Goal: Task Accomplishment & Management: Complete application form

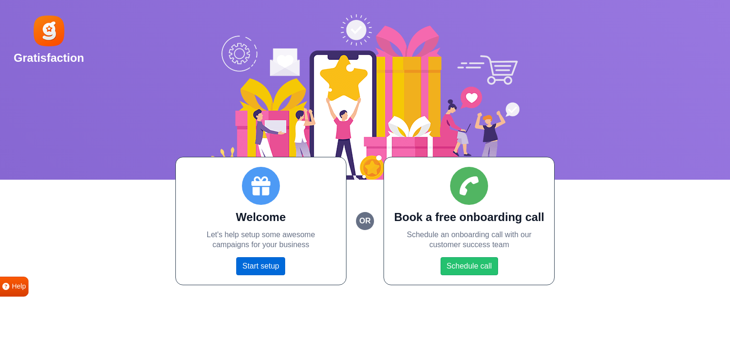
click at [264, 269] on link "Start setup" at bounding box center [260, 266] width 49 height 18
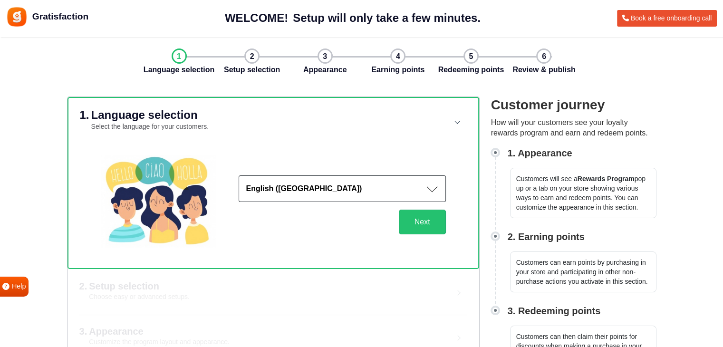
click at [411, 189] on button "English ([GEOGRAPHIC_DATA])" at bounding box center [342, 188] width 207 height 27
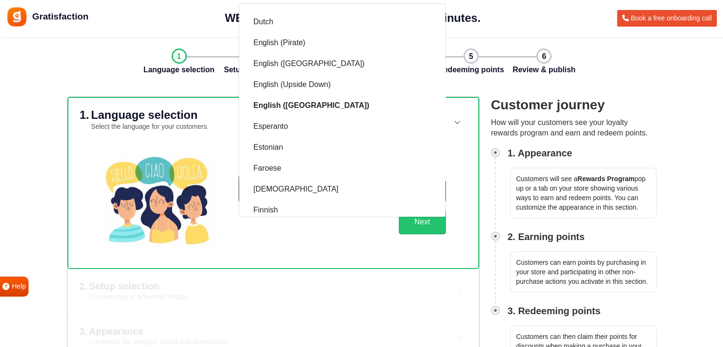
scroll to position [299, 0]
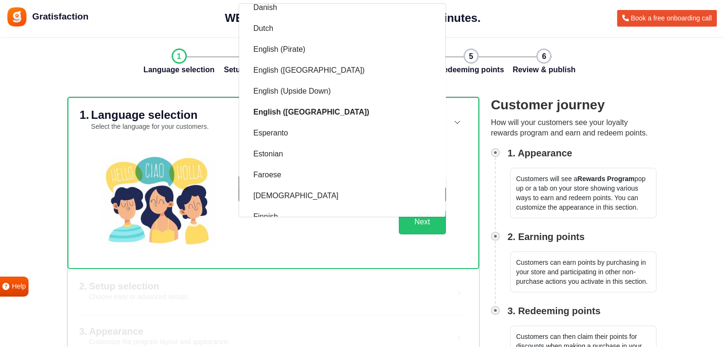
click at [392, 276] on div "2. Setup selection Choose easy or advanced setups. Recommended Quick setup Use …" at bounding box center [273, 291] width 412 height 45
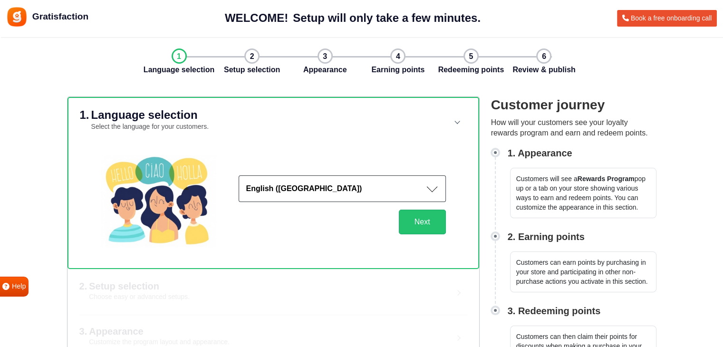
click at [425, 235] on div "English ([GEOGRAPHIC_DATA]) Afrikaans Albanian Arabic Armenian Azerbaijani Basq…" at bounding box center [331, 201] width 230 height 92
click at [424, 232] on button "Next" at bounding box center [422, 222] width 47 height 25
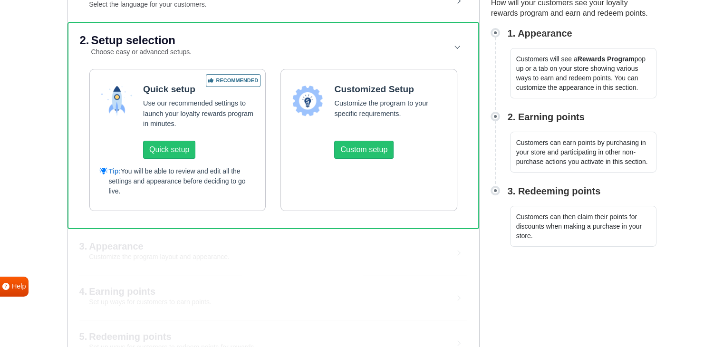
scroll to position [123, 0]
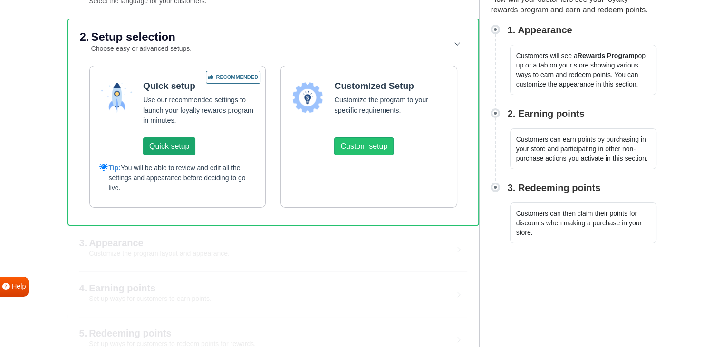
click at [157, 145] on button "Quick setup" at bounding box center [169, 146] width 52 height 18
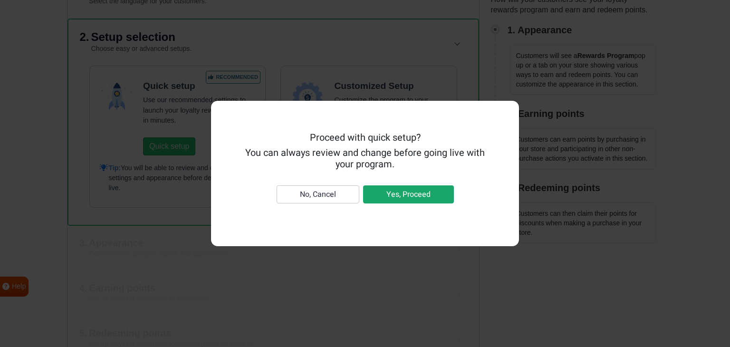
click at [387, 191] on button "Yes, Proceed" at bounding box center [408, 194] width 91 height 18
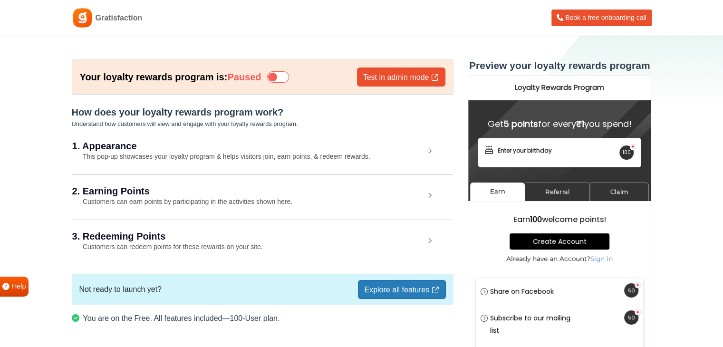
click at [411, 152] on div "1. Appearance This pop-up showcases your loyalty program & helps visitors join,…" at bounding box center [262, 152] width 381 height 44
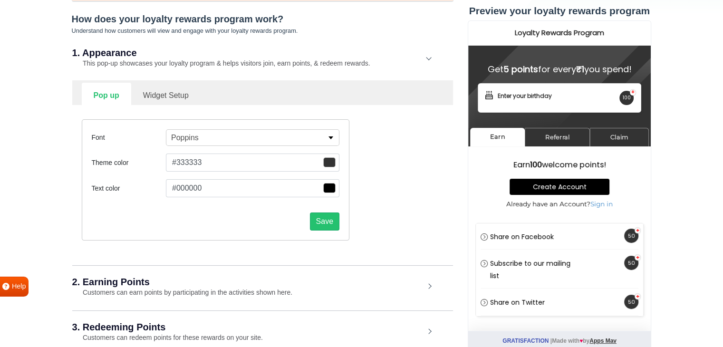
scroll to position [94, 0]
click at [329, 135] on p "button" at bounding box center [330, 136] width 7 height 3
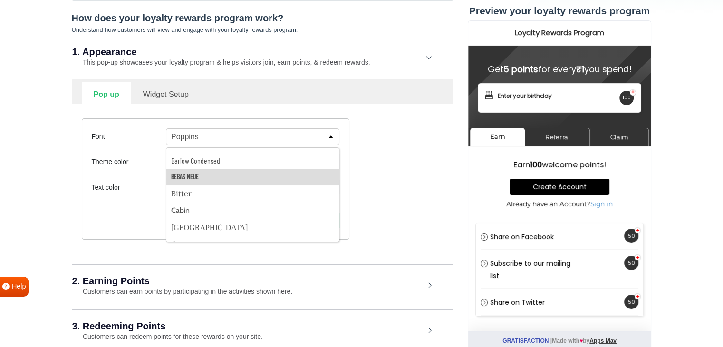
scroll to position [145, 0]
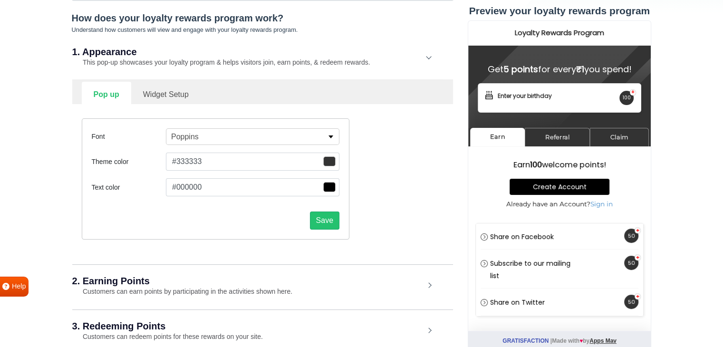
click at [242, 135] on button "Poppins" at bounding box center [252, 136] width 173 height 17
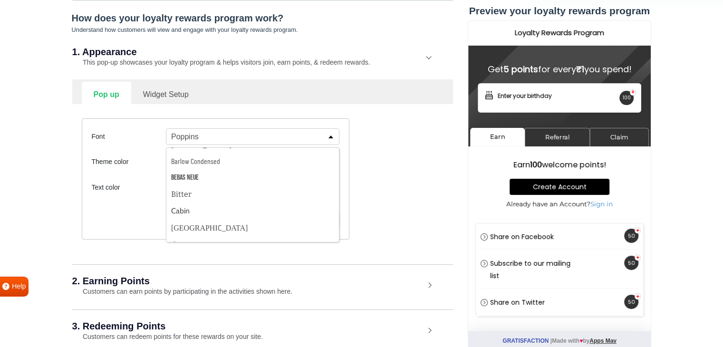
scroll to position [144, 0]
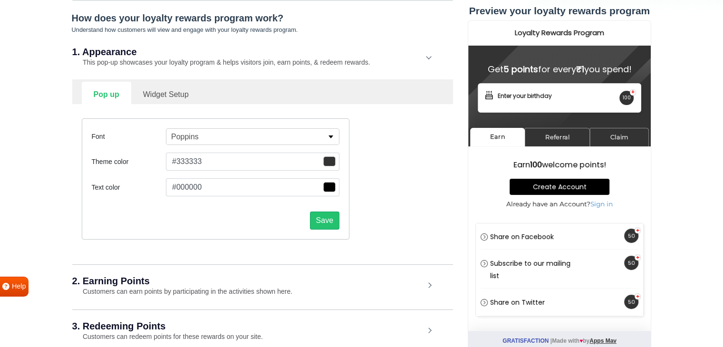
click at [242, 135] on button "Poppins" at bounding box center [252, 136] width 173 height 17
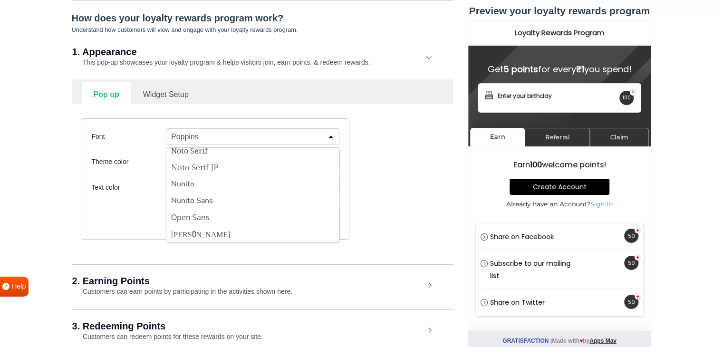
scroll to position [1002, 0]
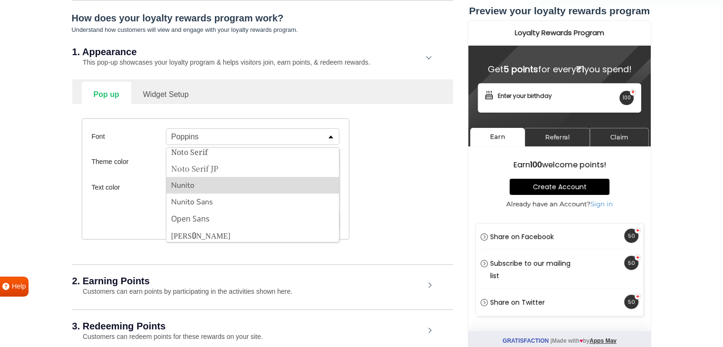
click at [237, 186] on button "Nunito" at bounding box center [252, 185] width 173 height 17
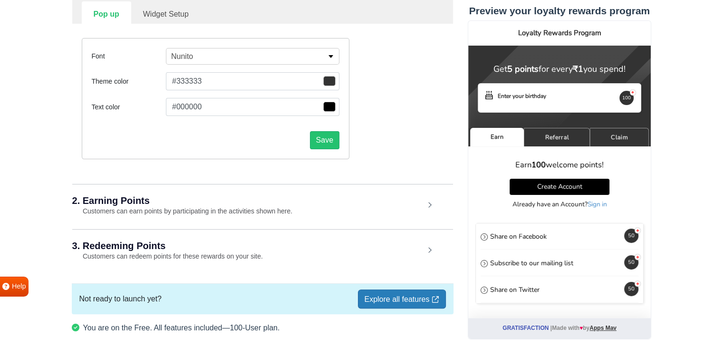
scroll to position [177, 0]
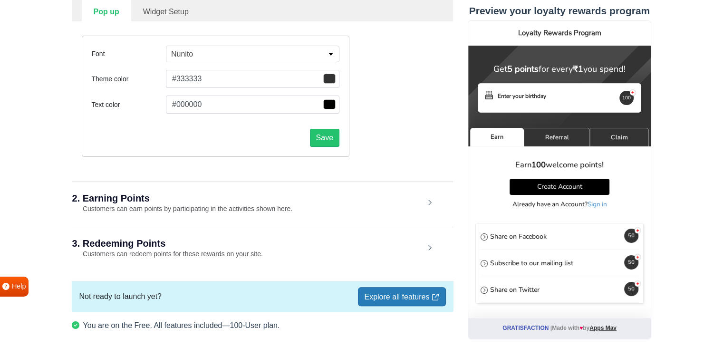
click at [216, 197] on h2 "2. Earning Points" at bounding box center [248, 198] width 352 height 10
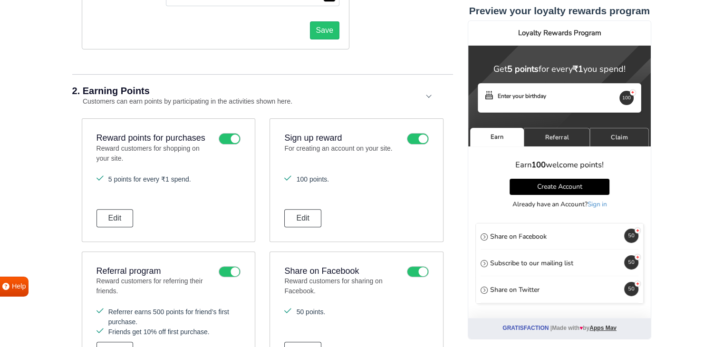
scroll to position [287, 0]
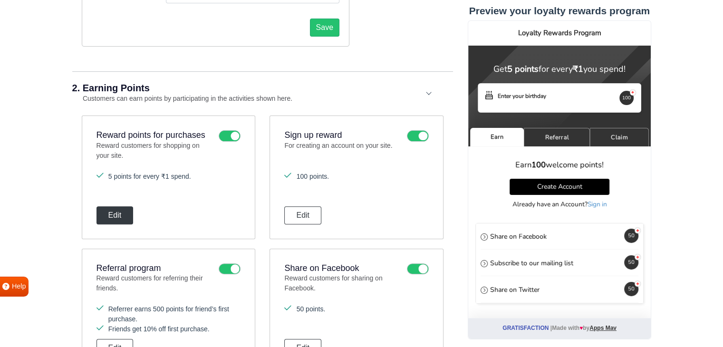
click at [112, 212] on button "Edit" at bounding box center [114, 215] width 37 height 18
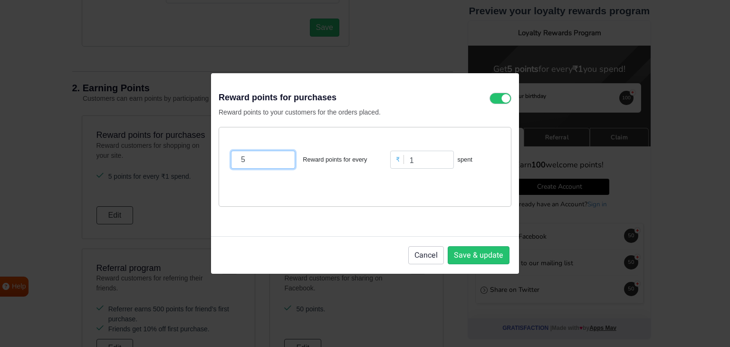
click at [265, 164] on input "5" at bounding box center [263, 160] width 64 height 18
type input "10"
click at [432, 156] on input "1" at bounding box center [422, 160] width 64 height 18
type input "100"
click at [398, 193] on div "10 Reward points for every ₹ 100 spent" at bounding box center [365, 167] width 293 height 80
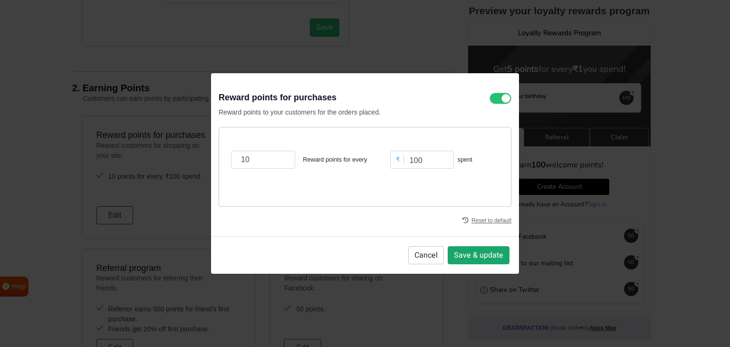
click at [467, 247] on button "Save & update" at bounding box center [479, 255] width 62 height 18
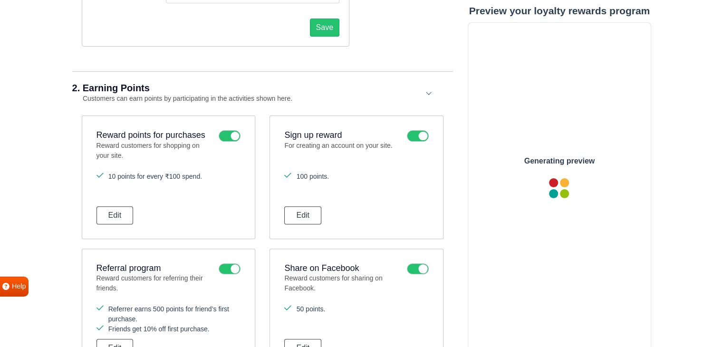
scroll to position [0, 0]
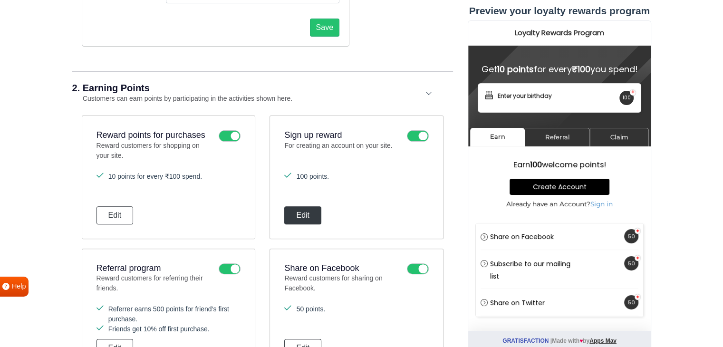
click at [301, 214] on button "Edit" at bounding box center [302, 215] width 37 height 18
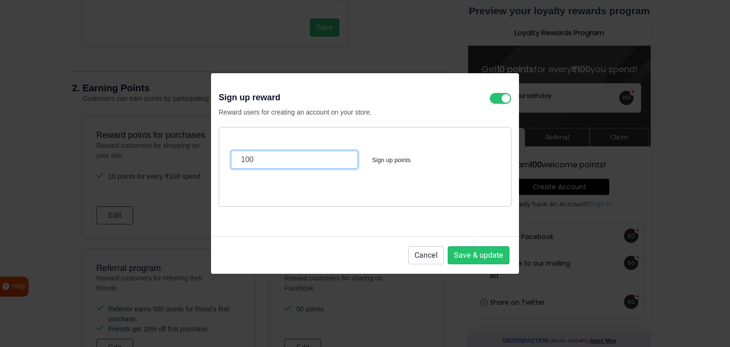
click at [270, 154] on input "100" at bounding box center [294, 160] width 127 height 18
type input "5"
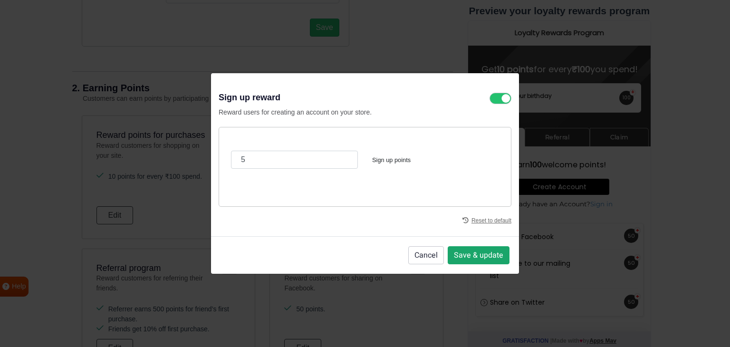
click at [476, 258] on button "Save & update" at bounding box center [479, 255] width 62 height 18
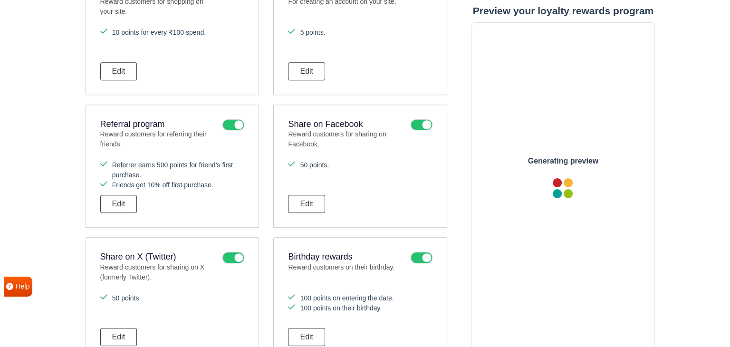
scroll to position [433, 0]
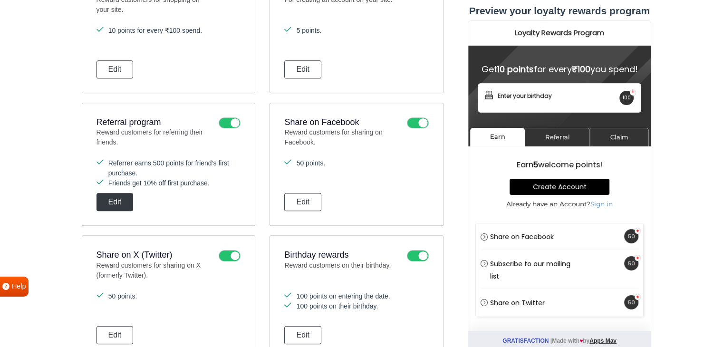
click at [117, 198] on button "Edit" at bounding box center [114, 202] width 37 height 18
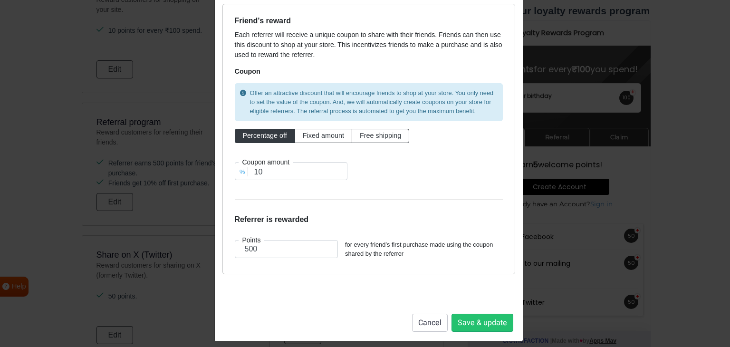
scroll to position [70, 0]
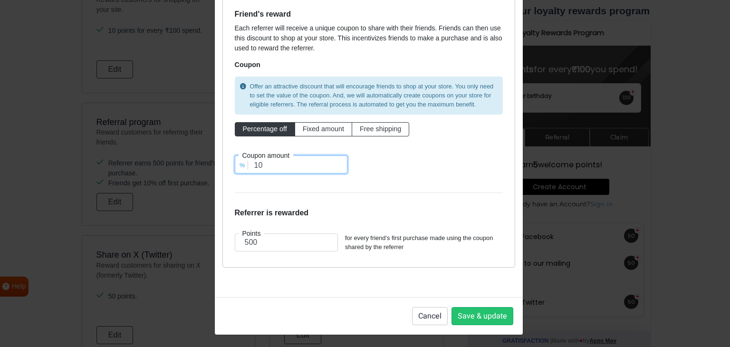
click at [253, 161] on input "10" at bounding box center [291, 164] width 113 height 18
click at [279, 156] on label "Coupon amount" at bounding box center [266, 155] width 55 height 10
click at [277, 161] on input "30" at bounding box center [291, 164] width 113 height 18
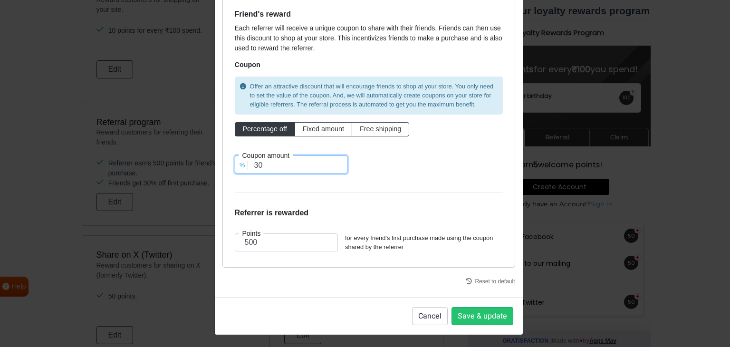
click at [277, 161] on input "30" at bounding box center [291, 164] width 113 height 18
type input "20"
click at [271, 194] on form "Friend's reward Each referrer will receive a unique coupon to share with their …" at bounding box center [369, 133] width 268 height 246
click at [250, 238] on input "500" at bounding box center [287, 242] width 104 height 18
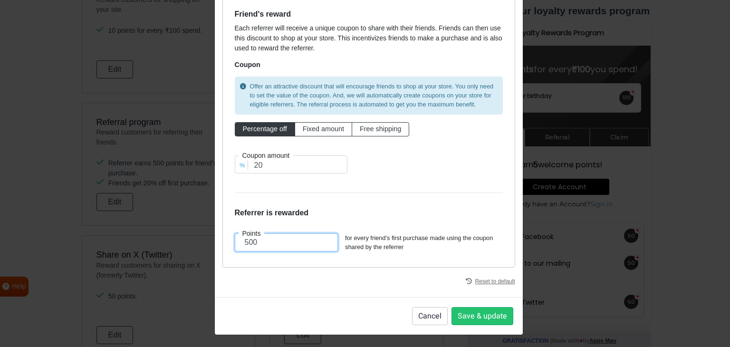
click at [250, 238] on input "500" at bounding box center [287, 242] width 104 height 18
click at [299, 264] on div "Friend's reward Each referrer will receive a unique coupon to share with their …" at bounding box center [368, 132] width 293 height 270
click at [248, 242] on input "100" at bounding box center [287, 242] width 104 height 18
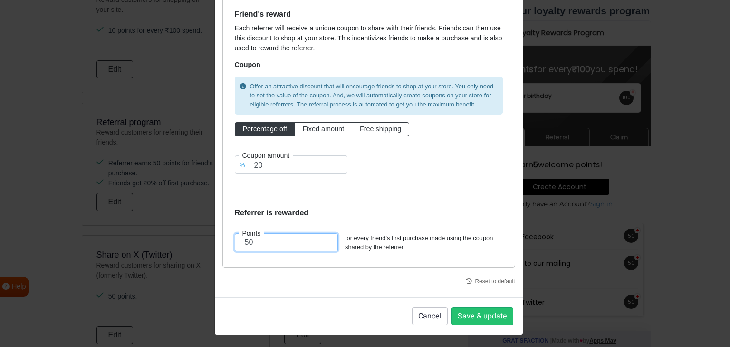
type input "50"
click at [363, 273] on div "Reset to default" at bounding box center [368, 279] width 293 height 22
click at [470, 310] on button "Save & update" at bounding box center [483, 316] width 62 height 18
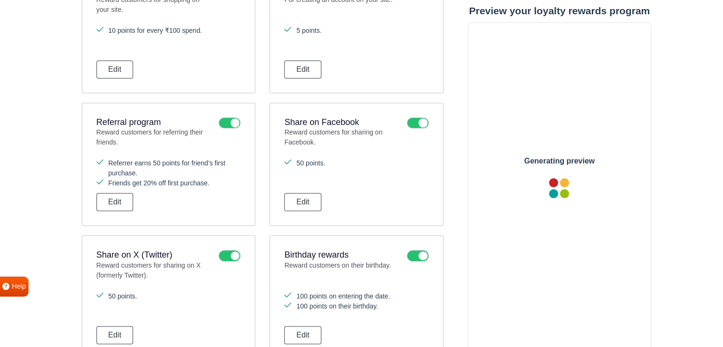
scroll to position [0, 0]
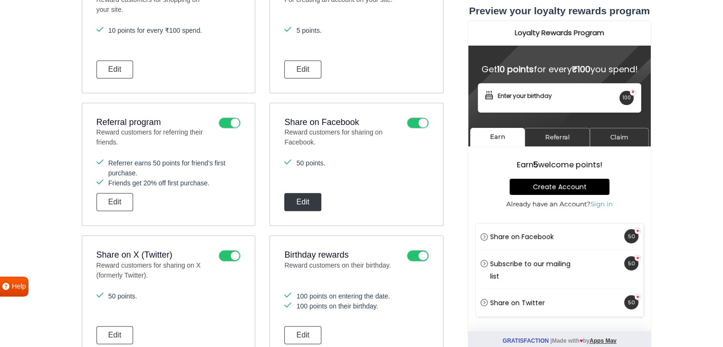
click at [306, 200] on button "Edit" at bounding box center [302, 202] width 37 height 18
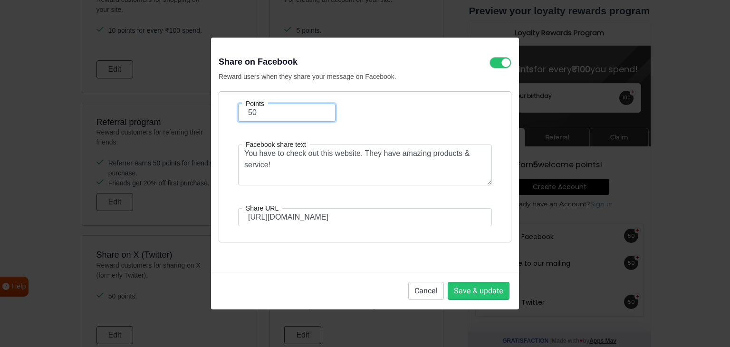
click at [270, 111] on input "50" at bounding box center [286, 113] width 97 height 18
type input "10"
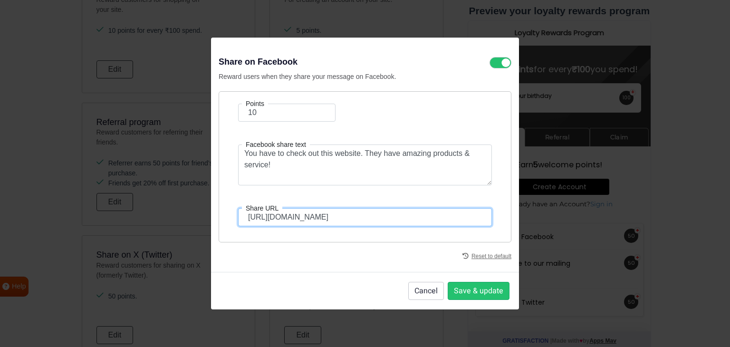
click at [316, 215] on input "[URL][DOMAIN_NAME]" at bounding box center [365, 217] width 254 height 18
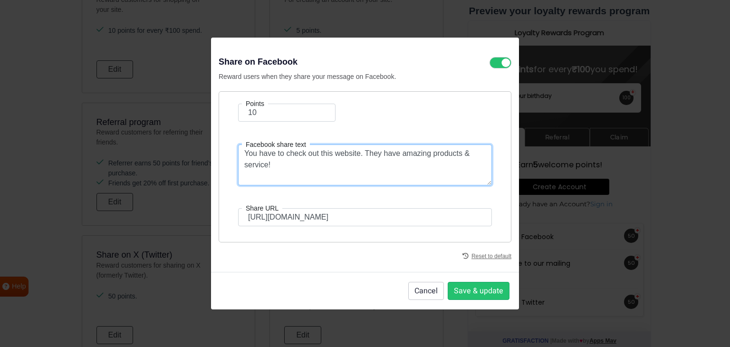
click at [274, 153] on textarea "You have to check out this website. They have amazing products & service!" at bounding box center [365, 164] width 254 height 41
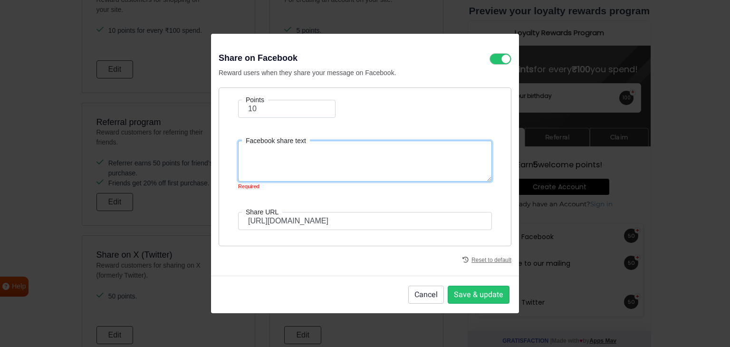
paste textarea "✨ Healthy. Hygienic. Homemade. – Your daily feast, just a click away! 🍴 [DOMAIN…"
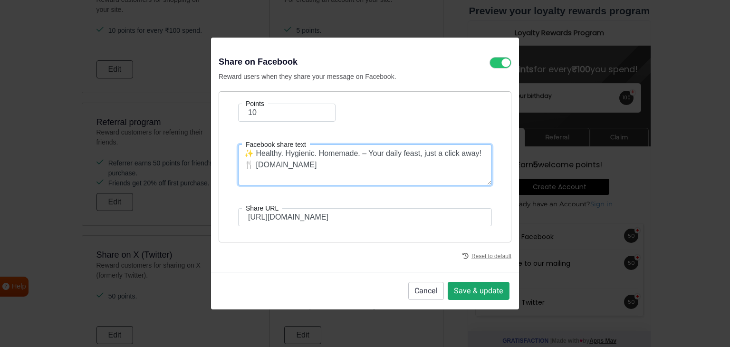
type textarea "✨ Healthy. Hygienic. Homemade. – Your daily feast, just a click away! 🍴 [DOMAIN…"
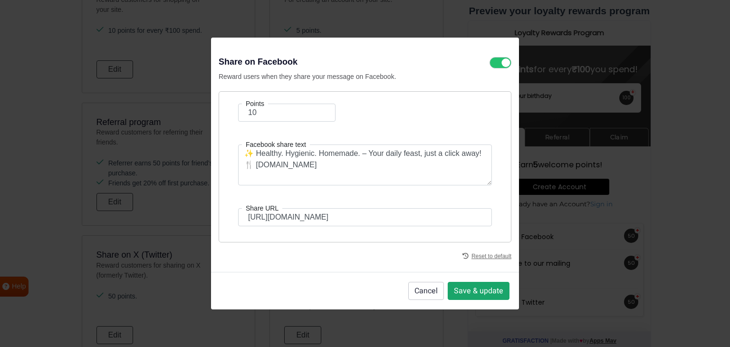
click at [462, 290] on button "Save & update" at bounding box center [479, 291] width 62 height 18
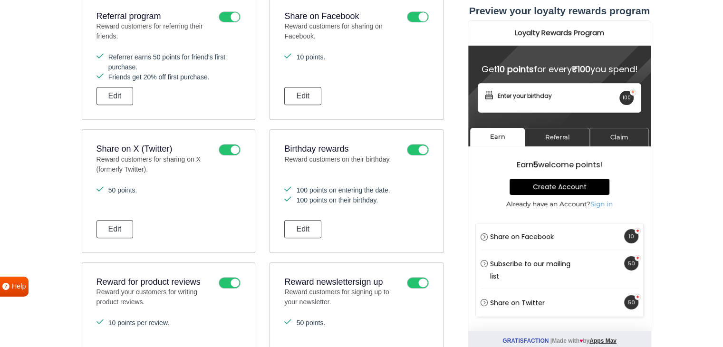
scroll to position [540, 0]
click at [115, 228] on button "Edit" at bounding box center [114, 228] width 37 height 18
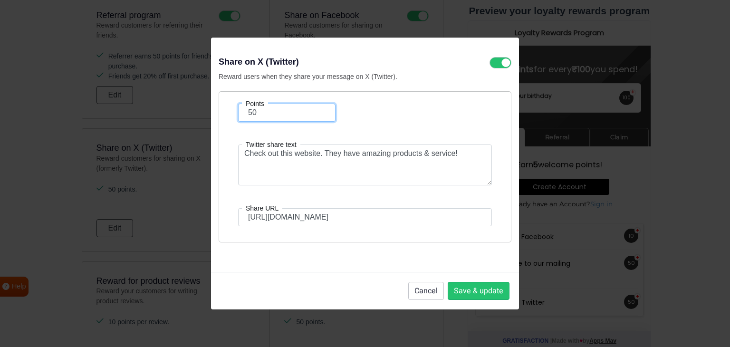
click at [275, 114] on input "50" at bounding box center [286, 113] width 97 height 18
type input "10"
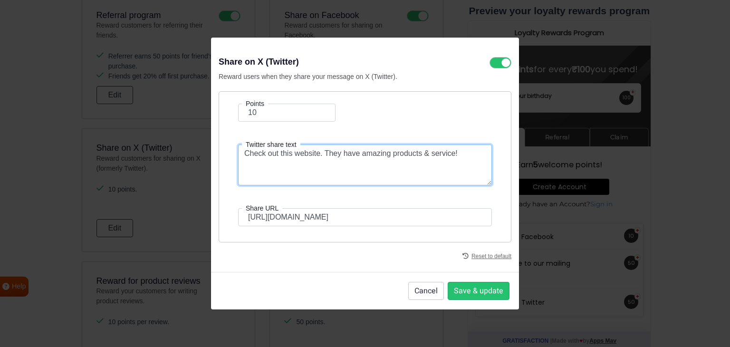
click at [286, 164] on textarea "Check out this website. They have amazing products & service!" at bounding box center [365, 164] width 254 height 41
paste textarea "✨ Healthy. Hygienic. Homemade. – Your daily feast, just a click away! 🍴 [DOMAIN…"
type textarea "✨ Healthy. Hygienic. Homemade. – Your daily feast, just a click away! 🍴 [DOMAIN…"
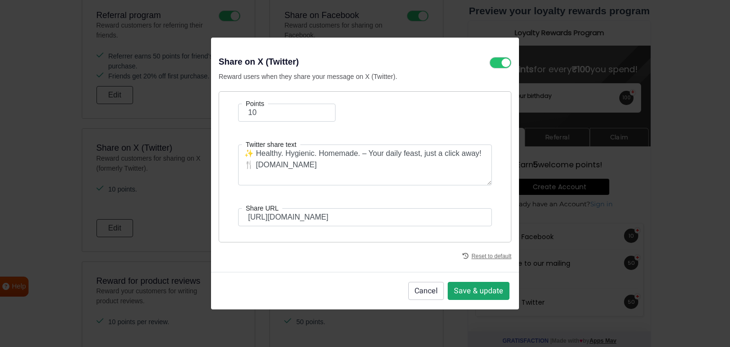
click at [465, 289] on button "Save & update" at bounding box center [479, 291] width 62 height 18
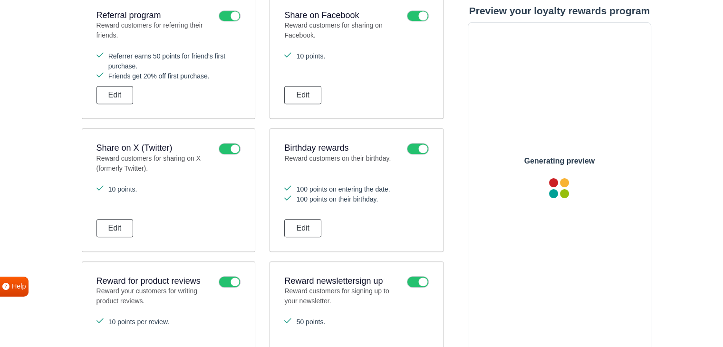
scroll to position [0, 0]
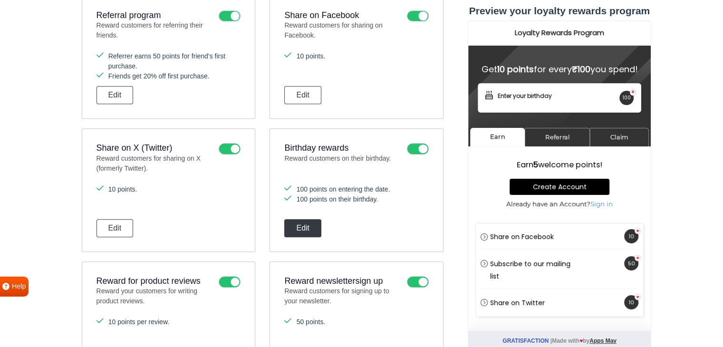
click at [298, 228] on button "Edit" at bounding box center [302, 228] width 37 height 18
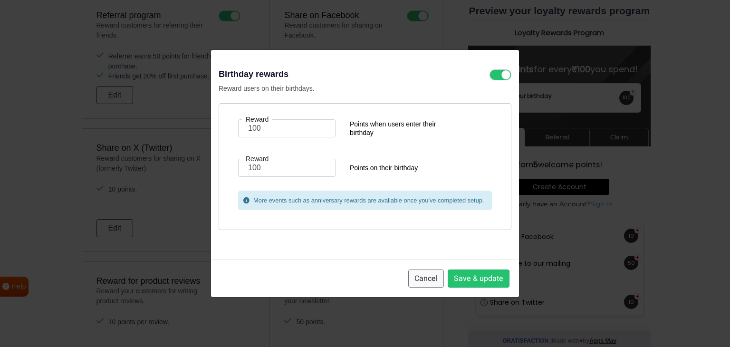
click at [433, 277] on button "Cancel" at bounding box center [426, 279] width 36 height 18
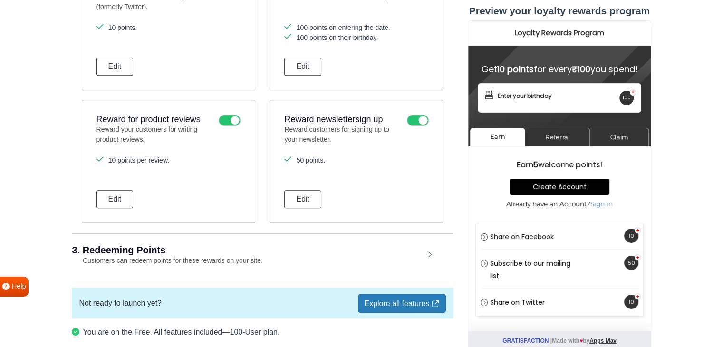
scroll to position [703, 0]
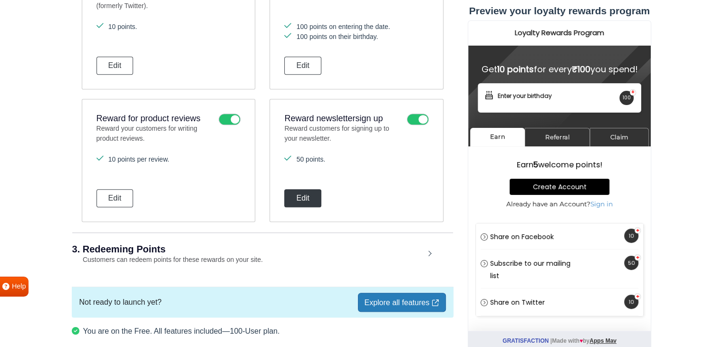
click at [303, 202] on button "Edit" at bounding box center [302, 198] width 37 height 18
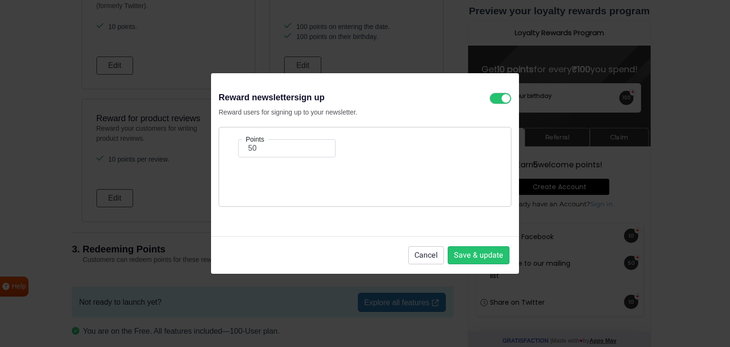
click at [258, 143] on label "Points" at bounding box center [255, 139] width 26 height 10
click at [258, 143] on input "50" at bounding box center [286, 148] width 97 height 18
click at [258, 143] on label "Points" at bounding box center [255, 139] width 26 height 10
click at [258, 143] on input "50" at bounding box center [286, 148] width 97 height 18
click at [258, 143] on label "Points" at bounding box center [255, 139] width 26 height 10
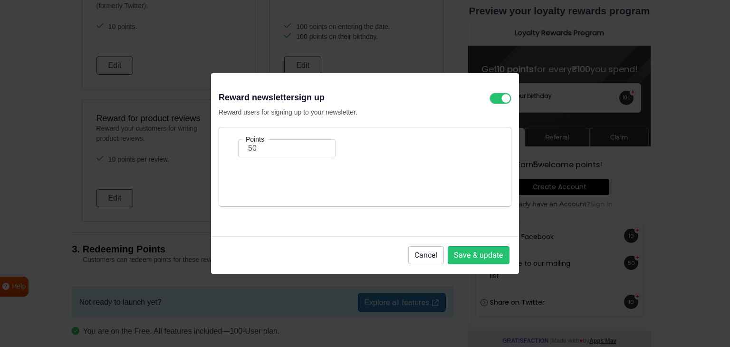
click at [258, 143] on input "50" at bounding box center [286, 148] width 97 height 18
click at [259, 145] on input "50" at bounding box center [286, 148] width 97 height 18
type input "1"
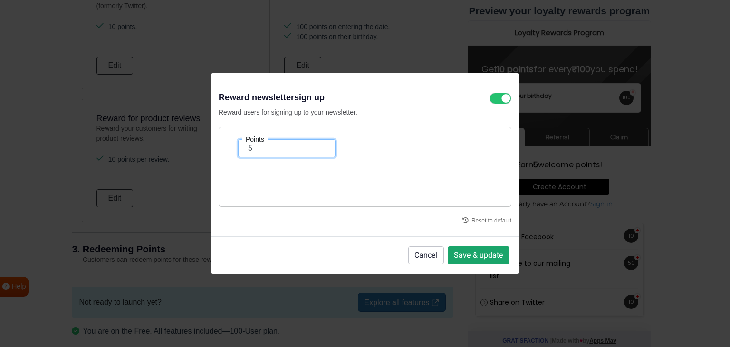
type input "5"
click at [462, 256] on button "Save & update" at bounding box center [479, 255] width 62 height 18
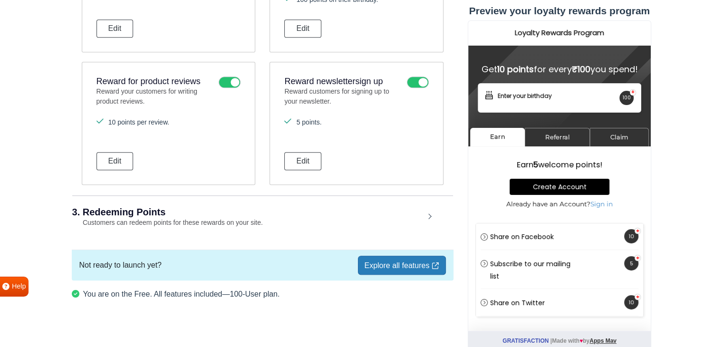
scroll to position [744, 0]
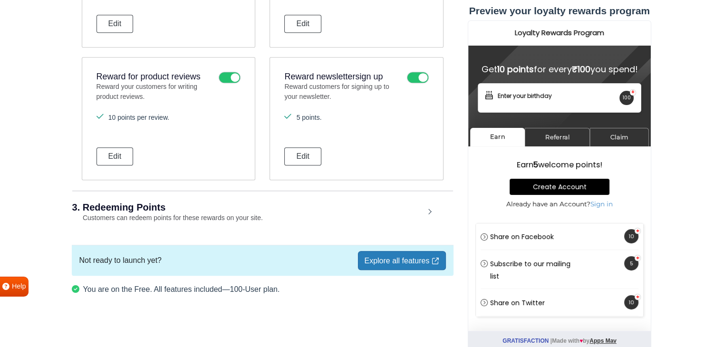
click at [220, 210] on div "3. Redeeming Points Customers can redeem points for these rewards on your site." at bounding box center [262, 213] width 381 height 44
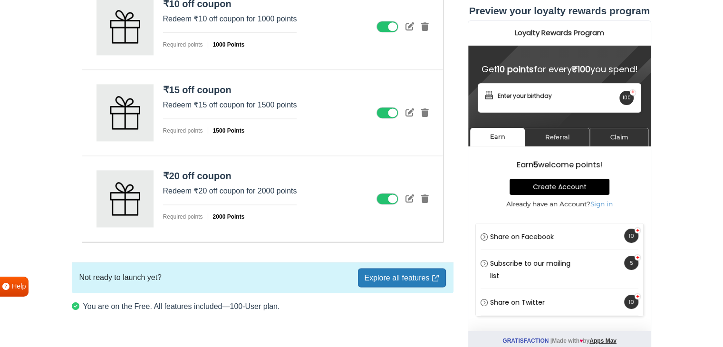
scroll to position [1294, 0]
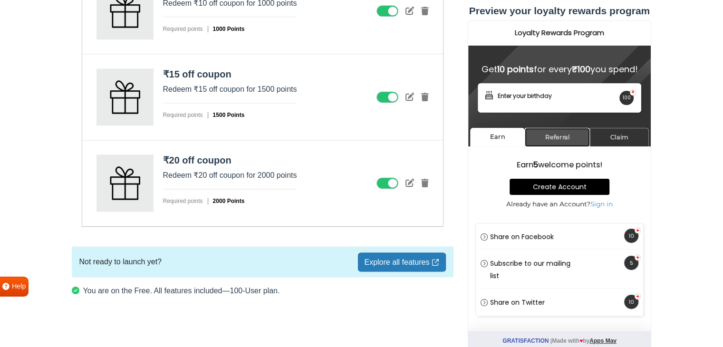
click at [548, 146] on link "Referral" at bounding box center [556, 137] width 65 height 19
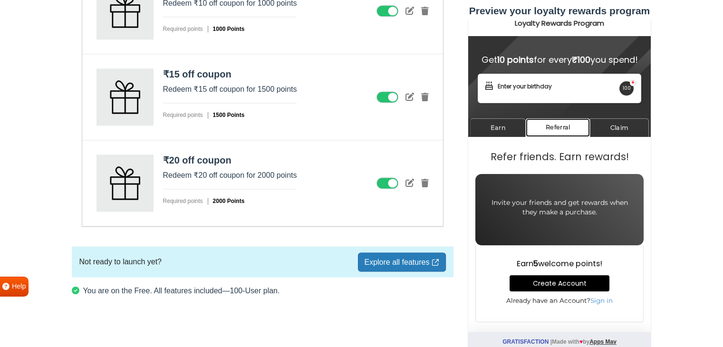
scroll to position [0, 0]
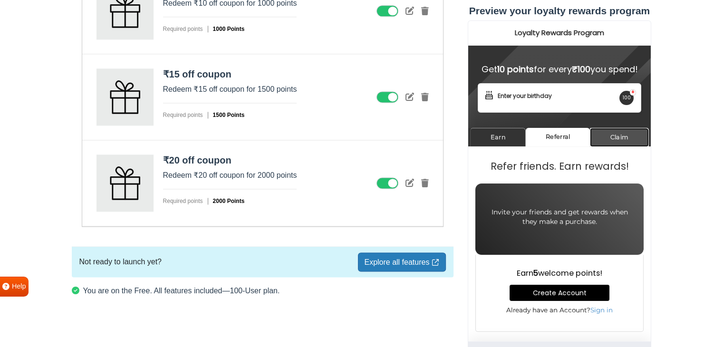
click at [607, 146] on link "Claim" at bounding box center [618, 137] width 59 height 19
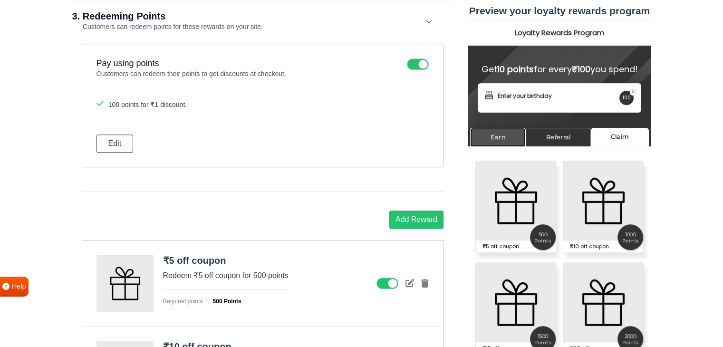
click at [498, 146] on link "Earn" at bounding box center [498, 137] width 56 height 19
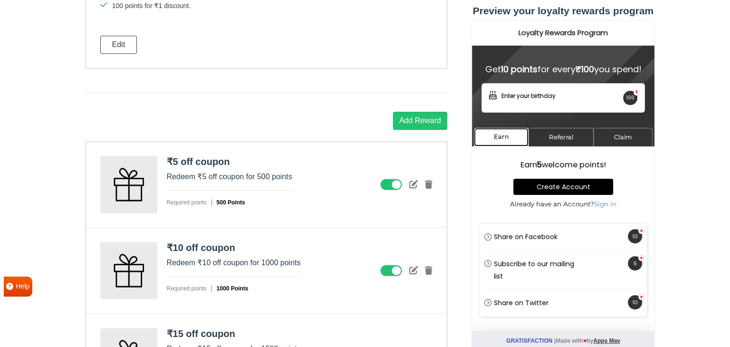
scroll to position [1035, 0]
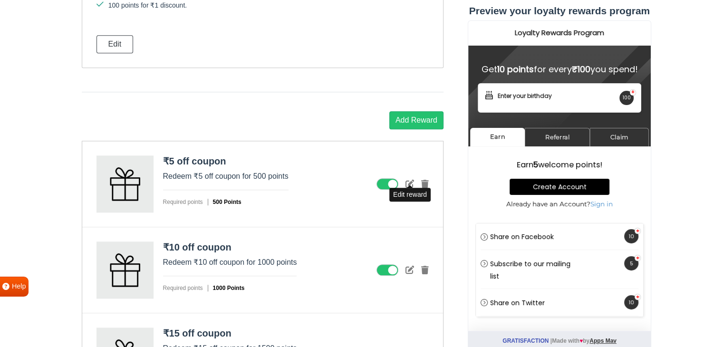
click at [413, 179] on icon at bounding box center [409, 183] width 9 height 9
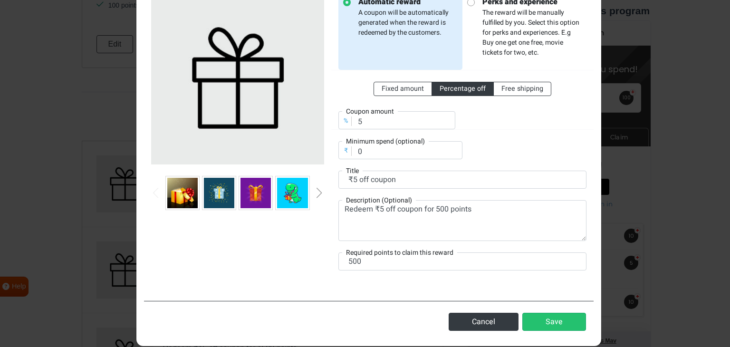
scroll to position [91, 0]
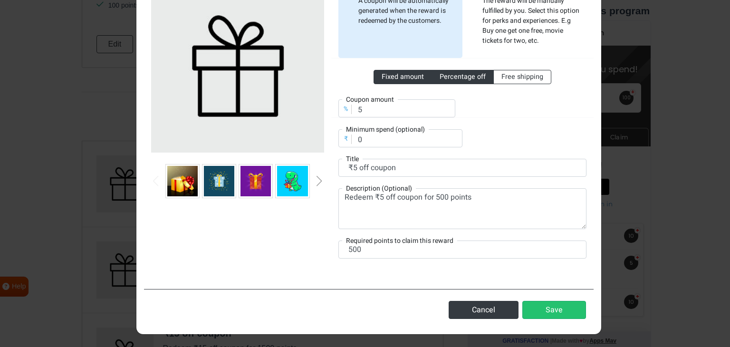
click at [391, 80] on span "Fixed amount" at bounding box center [403, 77] width 42 height 10
click at [388, 78] on input "Fixed amount" at bounding box center [385, 75] width 6 height 6
radio input "true"
click at [440, 78] on span "Percentage off" at bounding box center [463, 77] width 46 height 10
click at [440, 78] on input "Percentage off" at bounding box center [443, 75] width 6 height 6
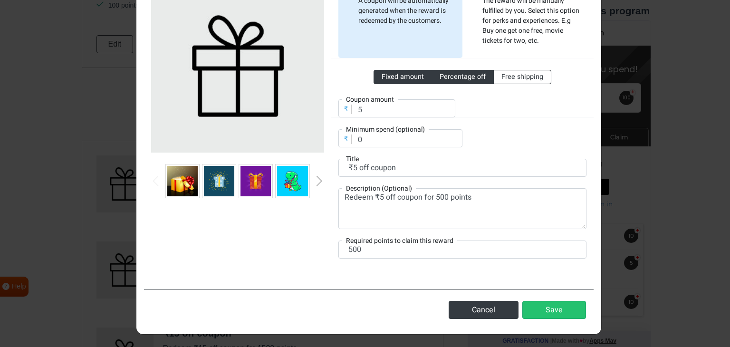
radio input "true"
click at [209, 186] on img at bounding box center [219, 181] width 30 height 30
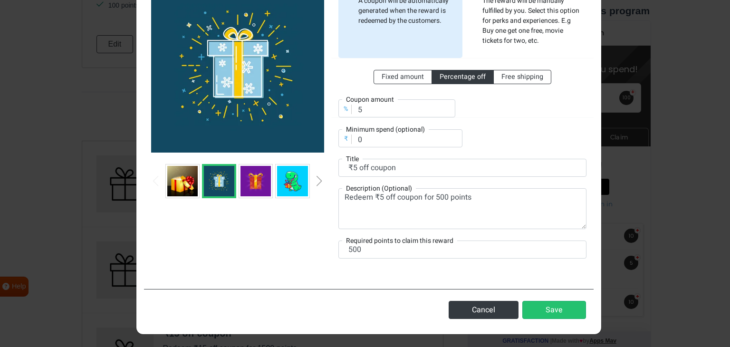
click at [317, 182] on div "Next slide" at bounding box center [319, 181] width 5 height 10
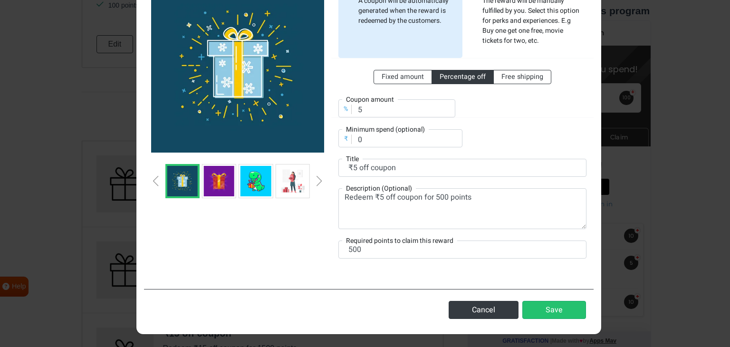
click at [317, 182] on div "Next slide" at bounding box center [319, 181] width 5 height 10
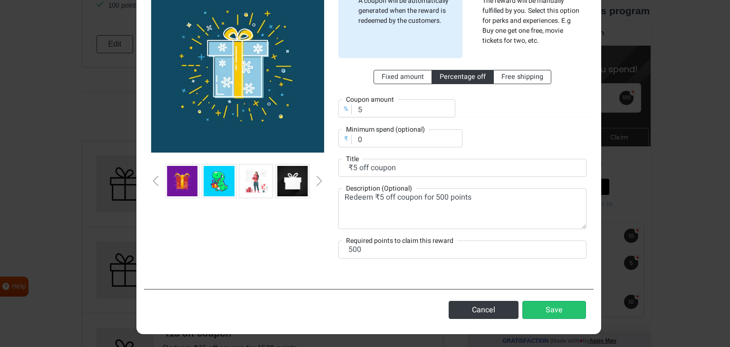
click at [317, 182] on div "Next slide" at bounding box center [319, 181] width 5 height 10
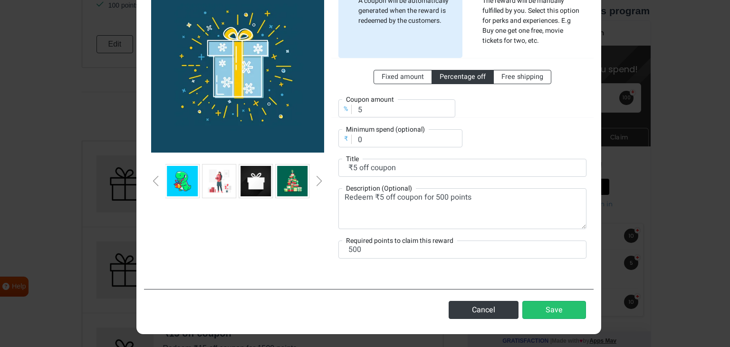
click at [317, 182] on div "Next slide" at bounding box center [319, 181] width 5 height 10
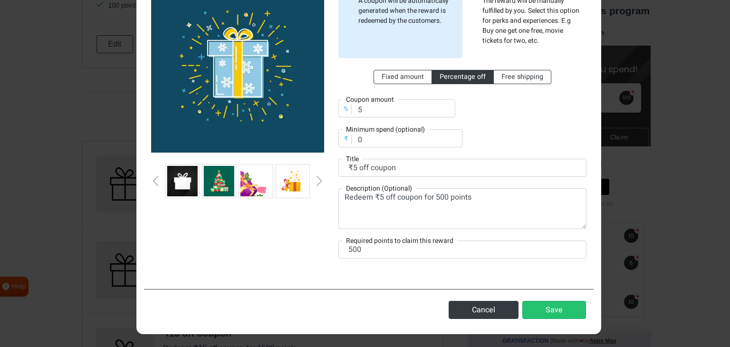
click at [317, 182] on div "Next slide" at bounding box center [319, 181] width 5 height 10
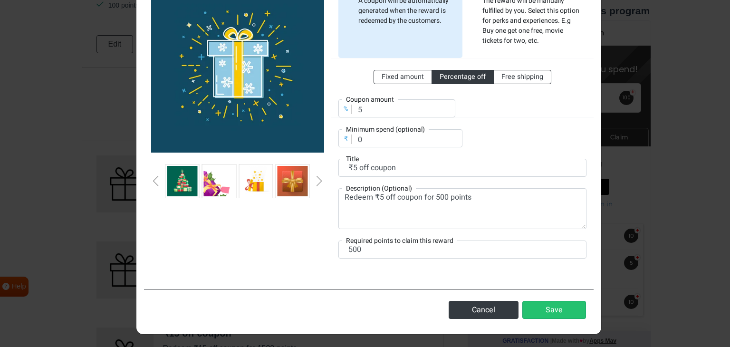
click at [317, 182] on div "Next slide" at bounding box center [319, 181] width 5 height 10
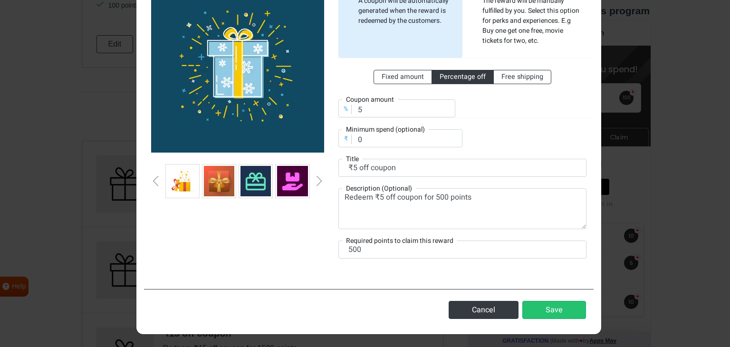
click at [317, 182] on div "Next slide" at bounding box center [319, 181] width 5 height 10
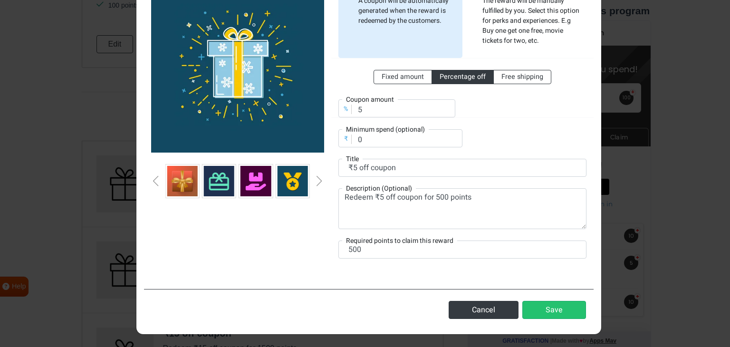
click at [317, 182] on div "Next slide" at bounding box center [319, 181] width 5 height 10
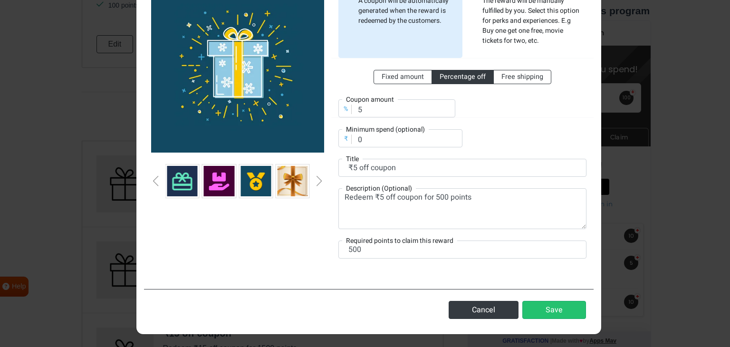
click at [317, 182] on div "Next slide" at bounding box center [319, 181] width 5 height 10
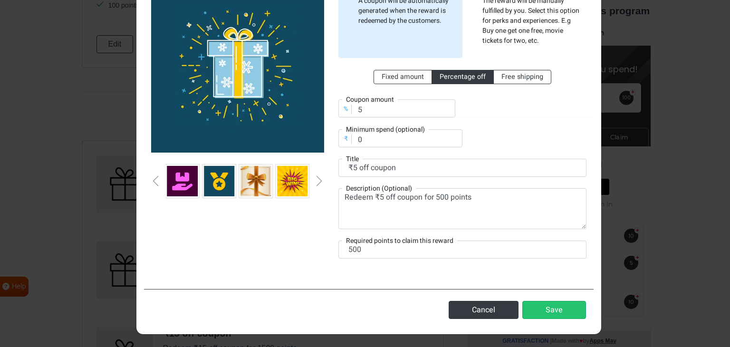
click at [317, 182] on div "Next slide" at bounding box center [319, 181] width 5 height 10
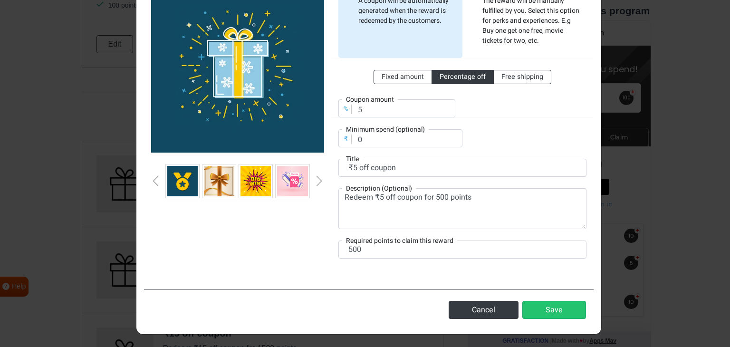
click at [317, 182] on div "Next slide" at bounding box center [319, 181] width 5 height 10
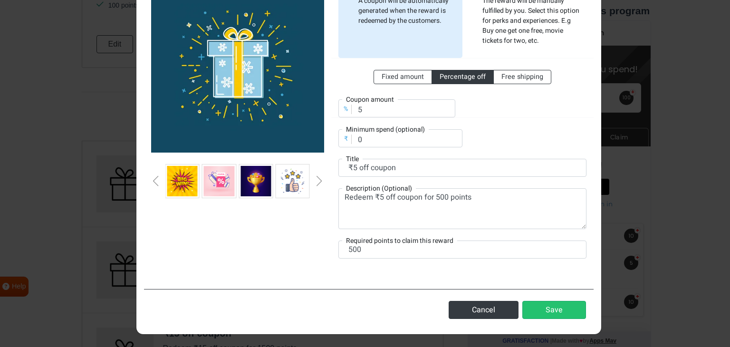
click at [317, 182] on div "Next slide" at bounding box center [319, 181] width 5 height 10
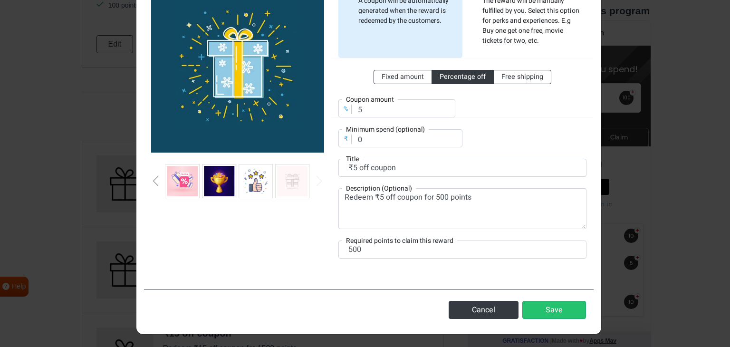
click at [317, 182] on div "Next slide" at bounding box center [319, 181] width 5 height 10
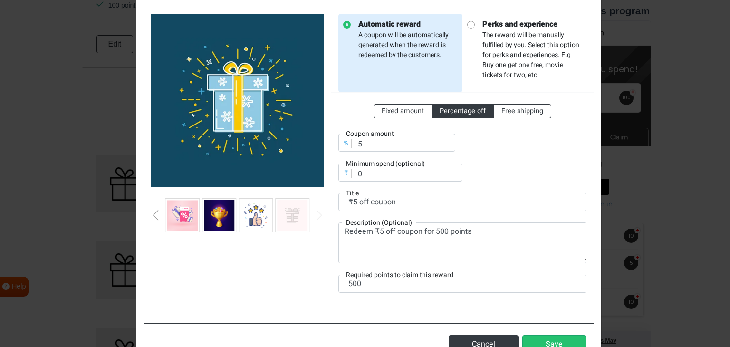
scroll to position [57, 0]
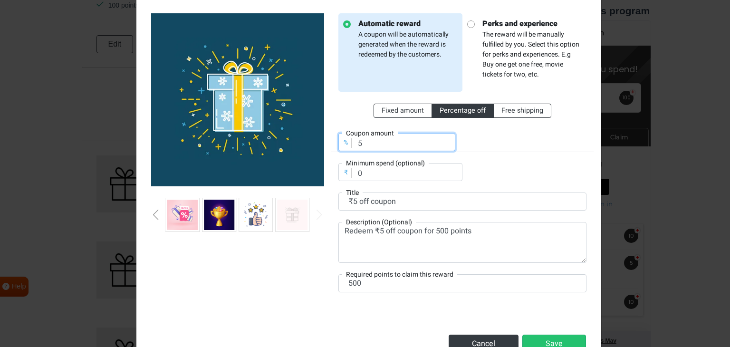
click at [362, 144] on input "5" at bounding box center [396, 142] width 117 height 18
type input "1"
type input "50"
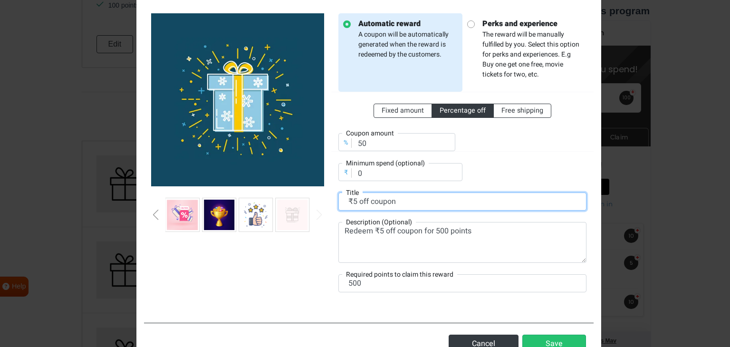
click at [350, 201] on input "₹5 off coupon" at bounding box center [462, 202] width 248 height 18
click at [361, 202] on input "₹5 off coupon" at bounding box center [462, 202] width 248 height 18
type input "₹50 off coupon"
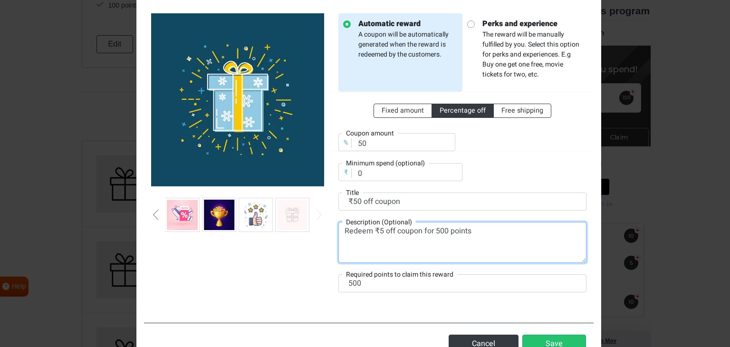
click at [380, 229] on textarea "Redeem ₹5 off coupon for 500 points" at bounding box center [462, 242] width 248 height 41
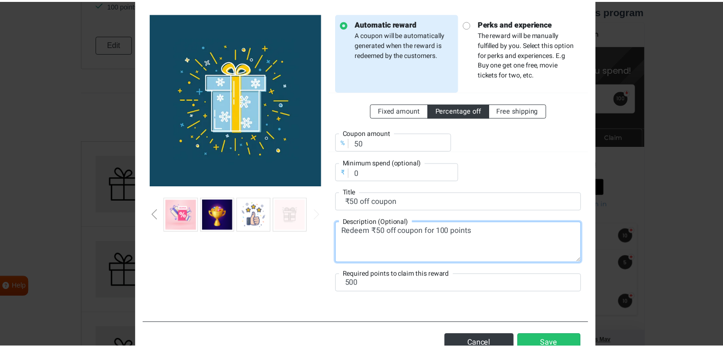
scroll to position [91, 0]
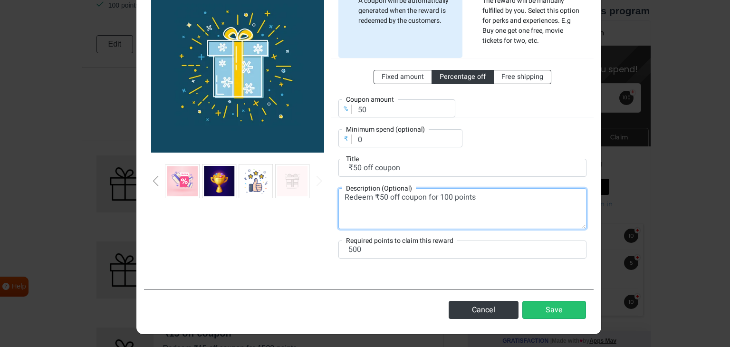
type textarea "Redeem ₹50 off coupon for 100 points"
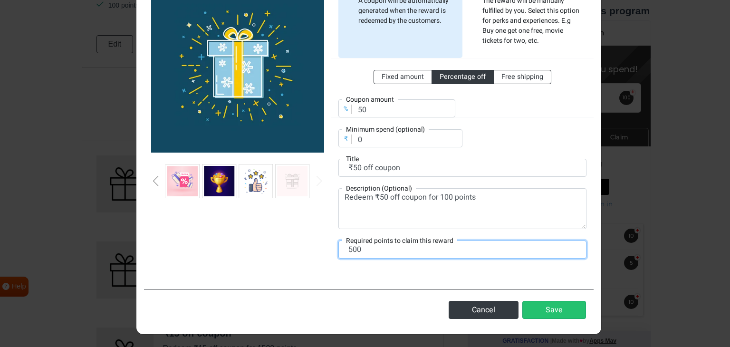
click at [371, 249] on input "500" at bounding box center [462, 250] width 248 height 18
type input "100"
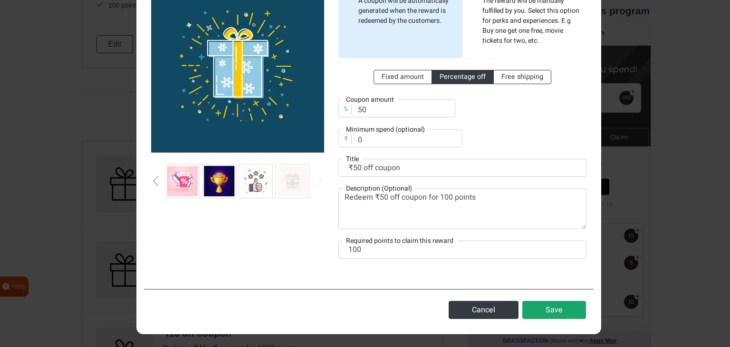
click at [537, 303] on button "Save" at bounding box center [554, 310] width 64 height 18
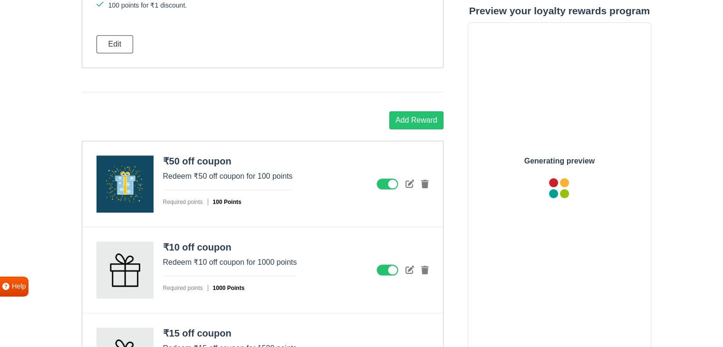
scroll to position [0, 0]
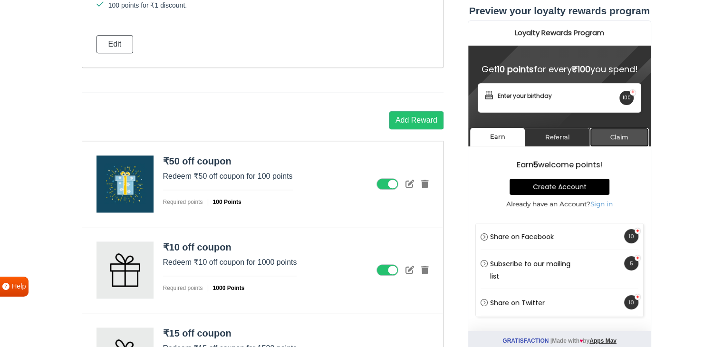
click at [624, 146] on link "Claim" at bounding box center [618, 137] width 59 height 19
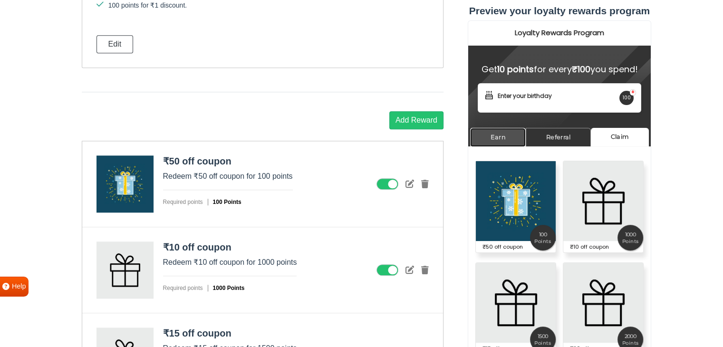
click at [501, 146] on link "Earn" at bounding box center [498, 137] width 56 height 19
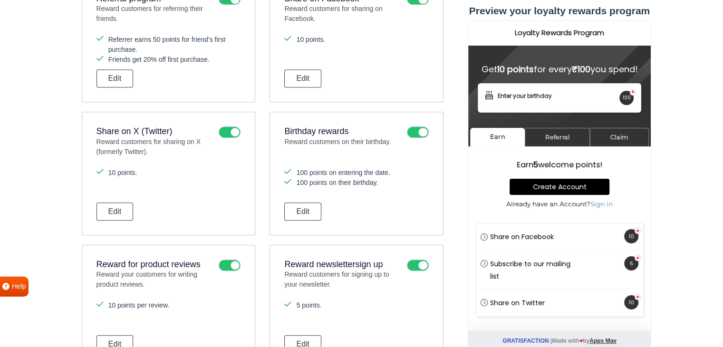
scroll to position [557, 0]
click at [302, 205] on button "Edit" at bounding box center [302, 211] width 37 height 18
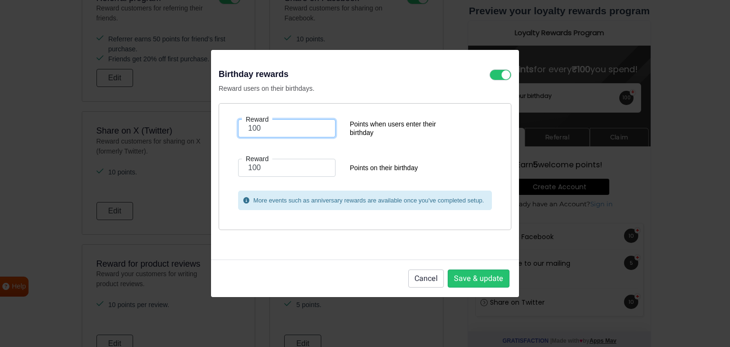
click at [249, 129] on input "100" at bounding box center [286, 128] width 97 height 18
type input "5"
click at [480, 282] on button "Save & update" at bounding box center [479, 279] width 62 height 18
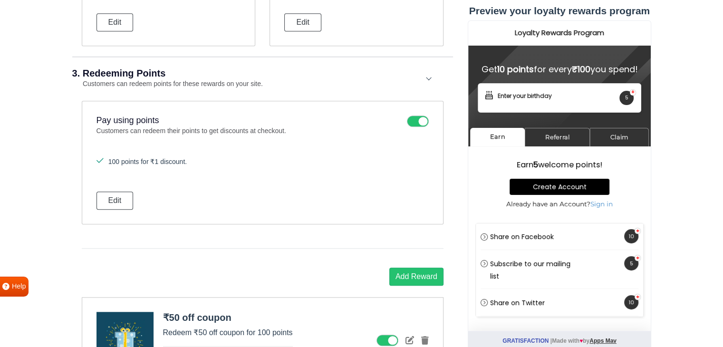
scroll to position [879, 0]
click at [125, 196] on button "Edit" at bounding box center [114, 200] width 37 height 18
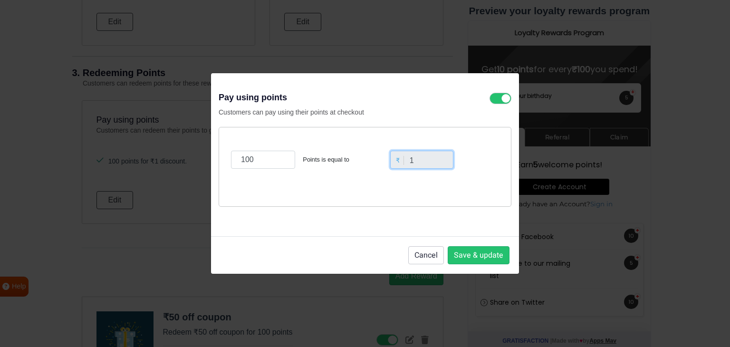
click at [428, 155] on input "1" at bounding box center [422, 160] width 64 height 18
click at [426, 157] on input "1" at bounding box center [422, 160] width 64 height 18
click at [418, 162] on input "1" at bounding box center [422, 160] width 64 height 18
click at [411, 161] on input "1" at bounding box center [422, 160] width 64 height 18
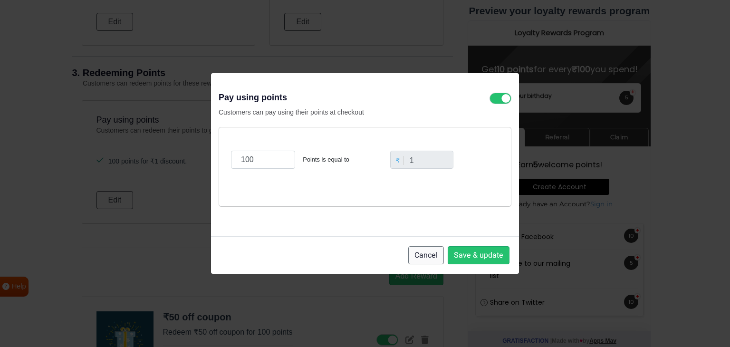
click at [427, 255] on button "Cancel" at bounding box center [426, 255] width 36 height 18
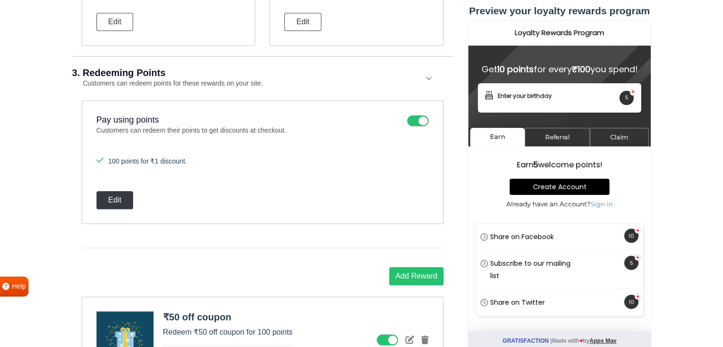
click at [116, 193] on button "Edit" at bounding box center [114, 200] width 37 height 18
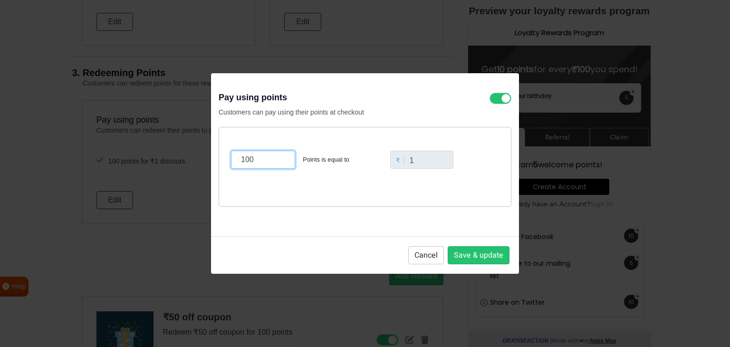
click at [253, 162] on input "100" at bounding box center [263, 160] width 64 height 18
type input "1"
click at [260, 189] on div "Point is equal to Please enter valid points ₹ 1" at bounding box center [365, 167] width 293 height 80
click at [259, 161] on input "number" at bounding box center [263, 160] width 64 height 18
type input "2"
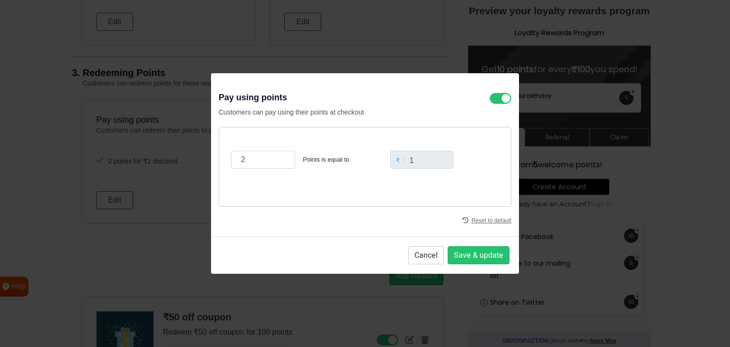
click at [422, 214] on div "Reset to default" at bounding box center [365, 218] width 293 height 22
click at [461, 253] on button "Save & update" at bounding box center [479, 255] width 62 height 18
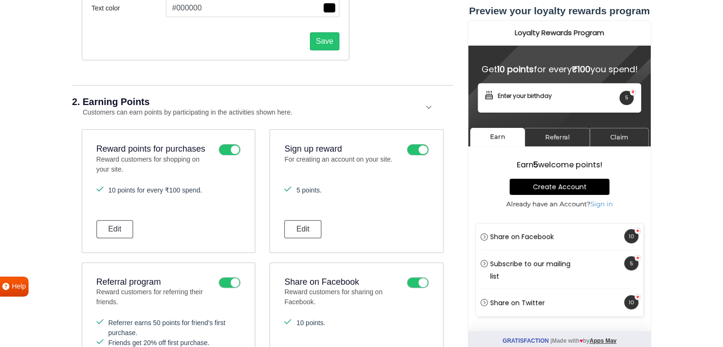
scroll to position [286, 0]
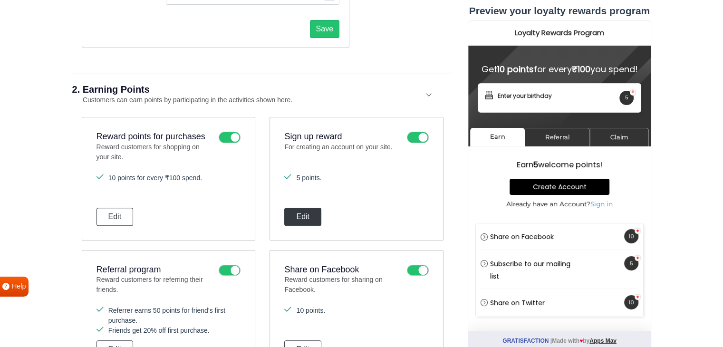
click at [291, 213] on button "Edit" at bounding box center [302, 217] width 37 height 18
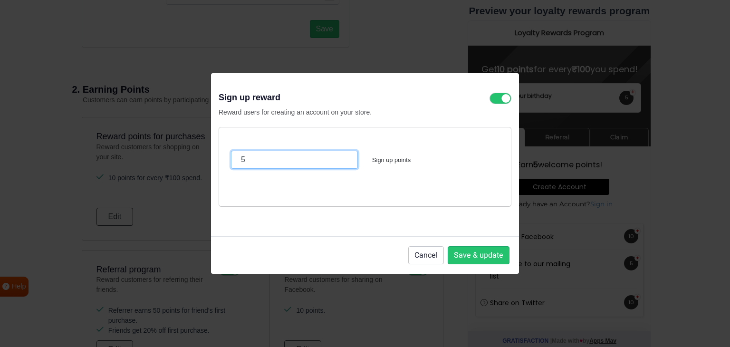
click at [254, 153] on input "5" at bounding box center [294, 160] width 127 height 18
type input "10"
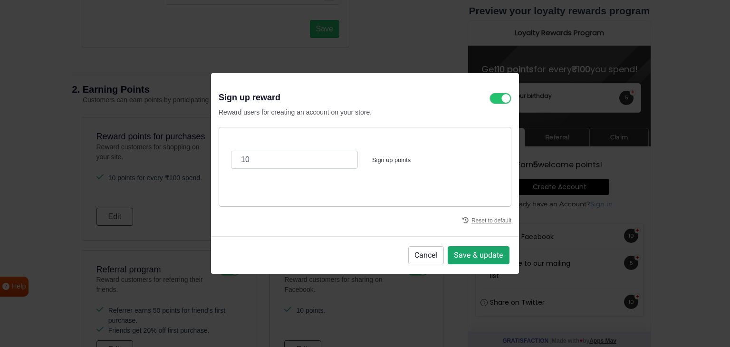
click at [481, 253] on button "Save & update" at bounding box center [479, 255] width 62 height 18
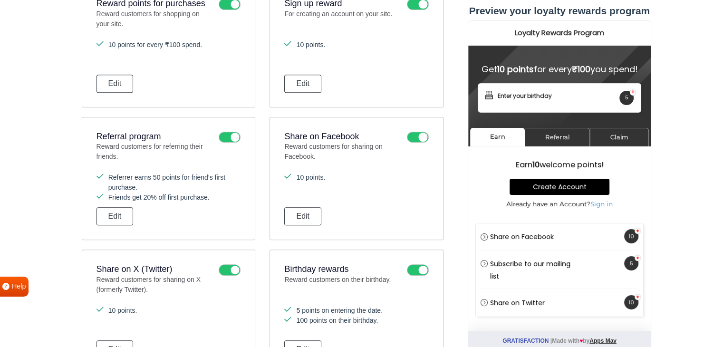
scroll to position [0, 0]
click at [541, 156] on section "Earn Referral Claim Refer friends. Earn rewards! Invite your friends and get re…" at bounding box center [559, 229] width 183 height 203
click at [539, 146] on link "Referral" at bounding box center [556, 137] width 65 height 19
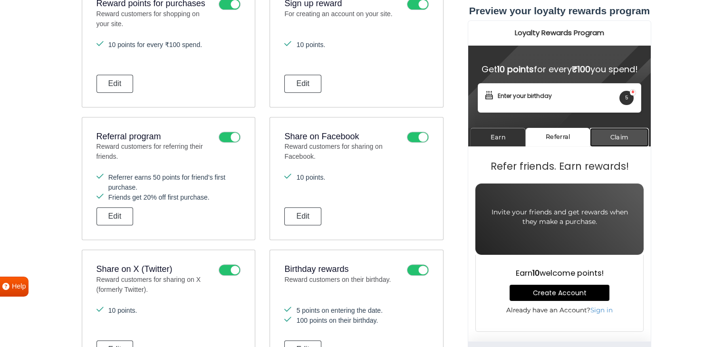
click at [608, 146] on link "Claim" at bounding box center [618, 137] width 59 height 19
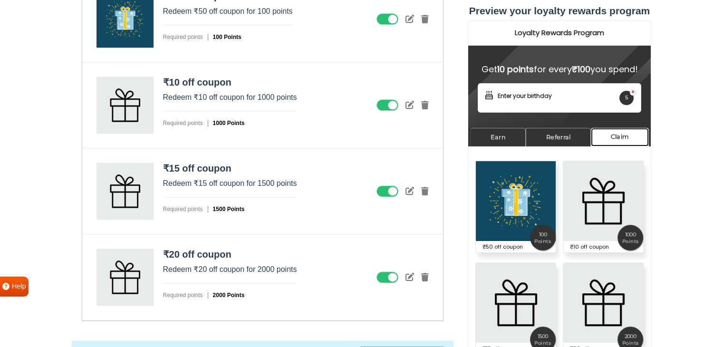
scroll to position [1294, 0]
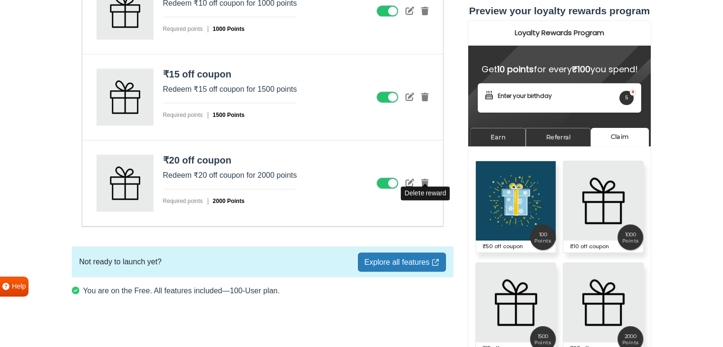
click at [424, 179] on icon at bounding box center [425, 183] width 8 height 9
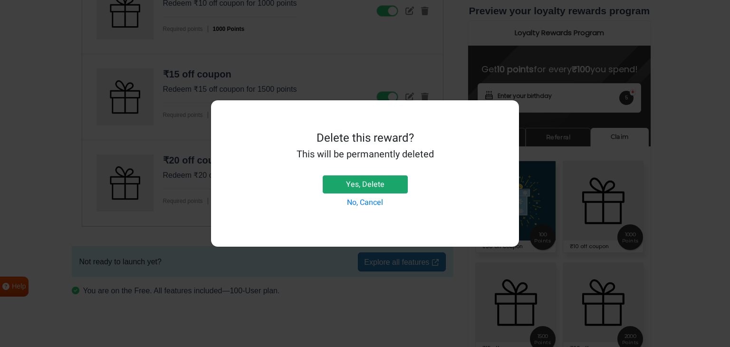
click at [375, 179] on button "Yes, Delete" at bounding box center [365, 184] width 85 height 18
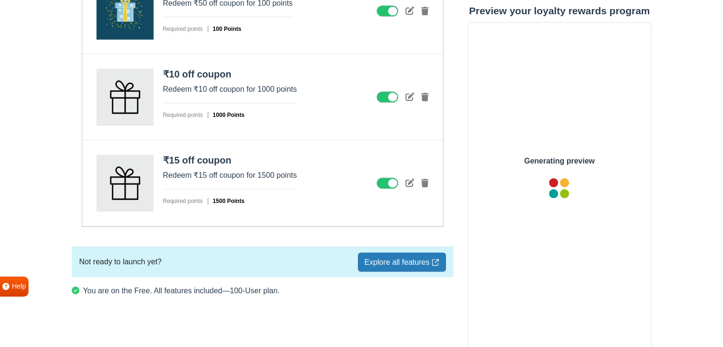
scroll to position [0, 0]
click at [429, 177] on div "₹15 off coupon Redeem ₹15 off coupon for 1500 points Required points 1500 Points" at bounding box center [262, 183] width 361 height 86
click at [422, 182] on icon at bounding box center [425, 183] width 8 height 9
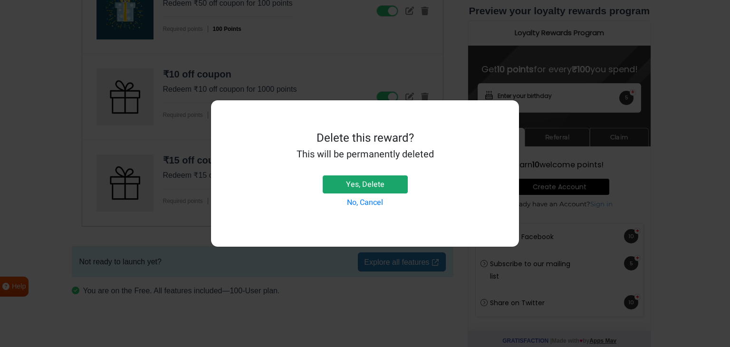
click at [374, 180] on button "Yes, Delete" at bounding box center [365, 184] width 85 height 18
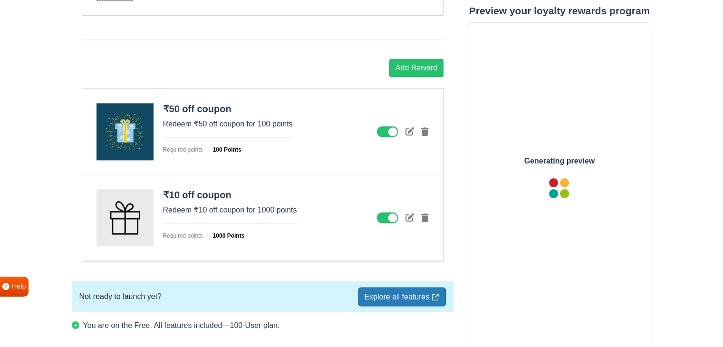
scroll to position [1086, 0]
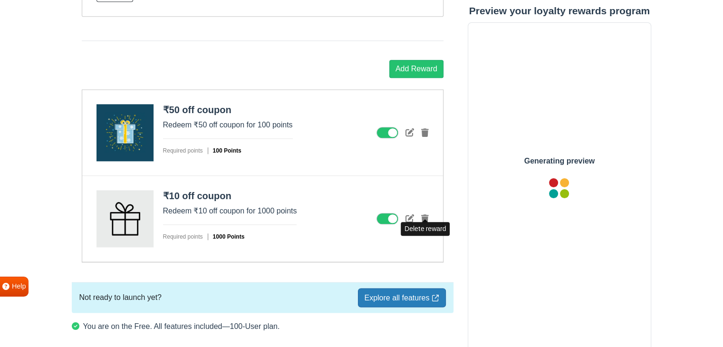
click at [425, 214] on icon at bounding box center [425, 218] width 8 height 9
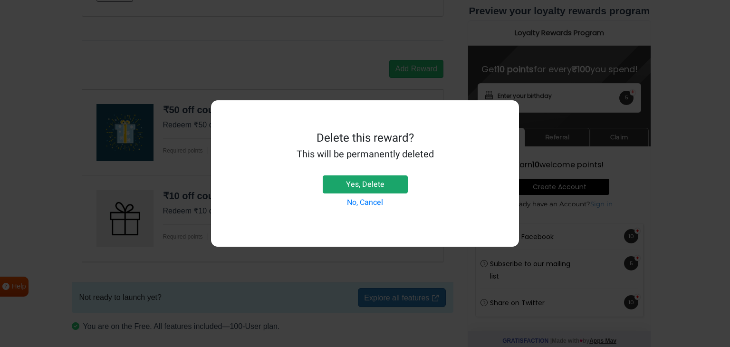
click at [380, 189] on button "Yes, Delete" at bounding box center [365, 184] width 85 height 18
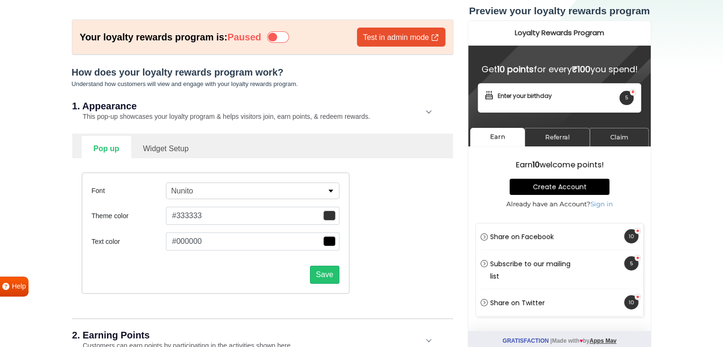
scroll to position [0, 0]
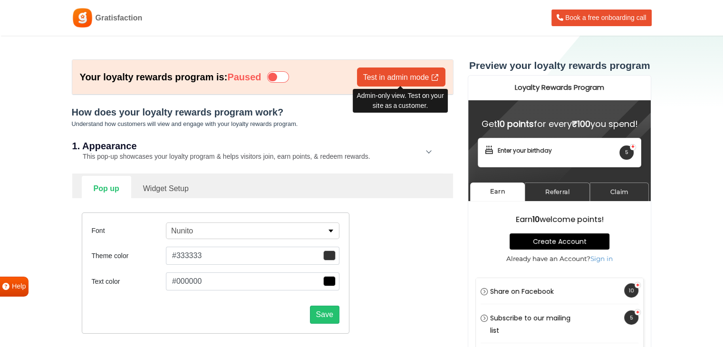
click at [371, 82] on link "Test in admin mode" at bounding box center [401, 76] width 88 height 19
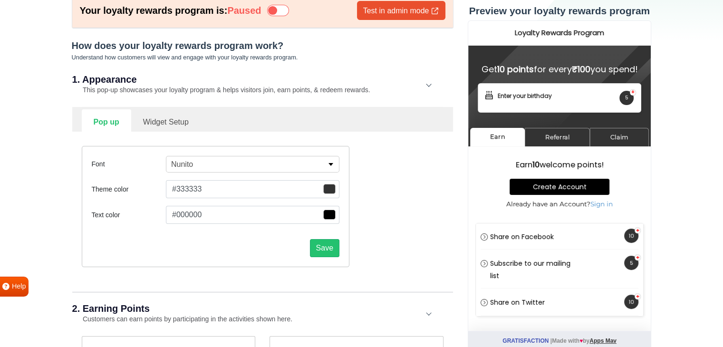
scroll to position [66, 0]
click at [330, 194] on span "button" at bounding box center [329, 189] width 12 height 10
type input "#7f3d3d"
type input "#884343"
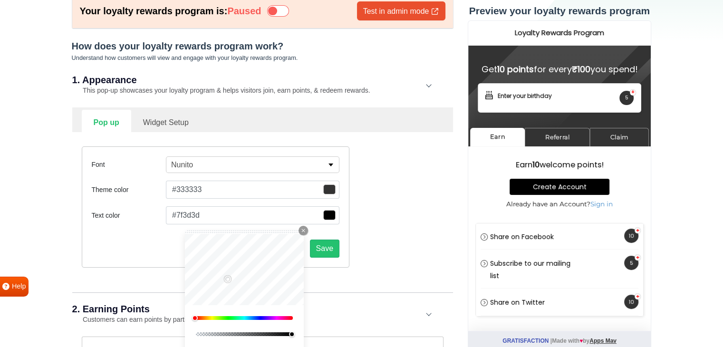
type input "#884343"
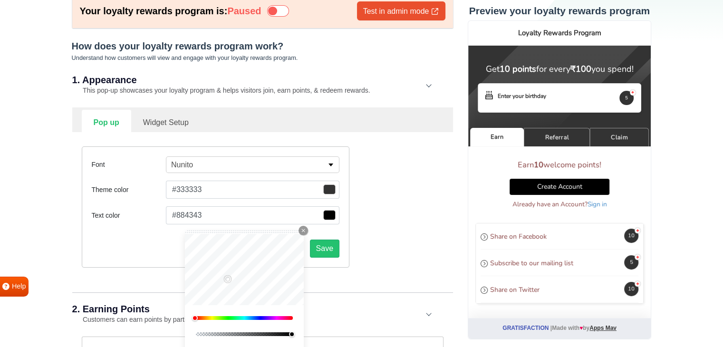
type input "#914949"
type input "#974e4e"
type input "#a25757"
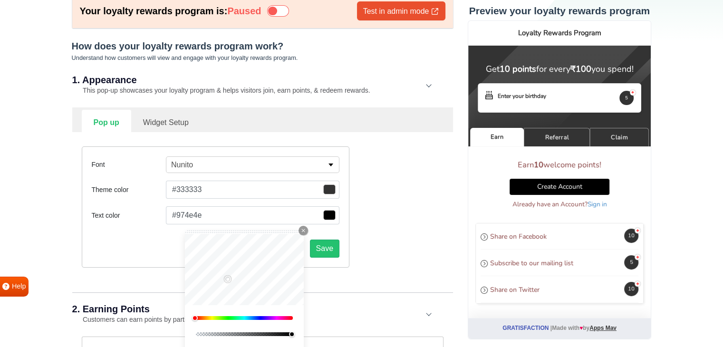
type input "#a25757"
type input "#b56868"
type input "#ba6d6d"
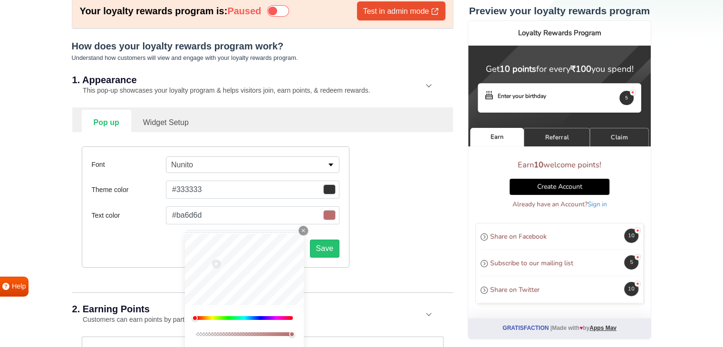
type input "#c77a7a"
type input "#cb7f7f"
type input "#d48b8b"
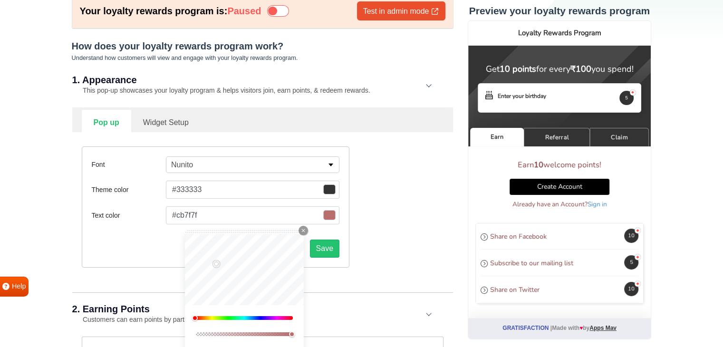
type input "#d48b8b"
type input "#d38c8c"
type input "#da9494"
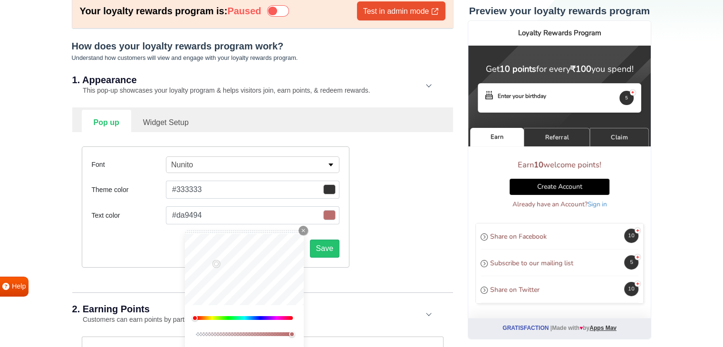
type input "#de9a9a"
type input "#df9e9e"
type input "#e1a6a6"
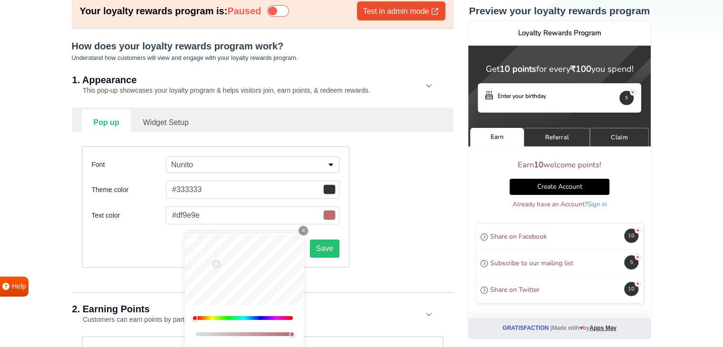
type input "#e1a6a6"
type input "#e5adad"
type input "#e6b1b1"
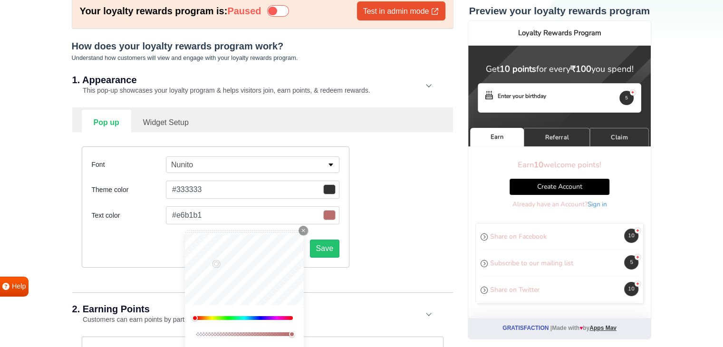
type input "#eab8b8"
type input "#eabcbc"
type input "#ebc0c0"
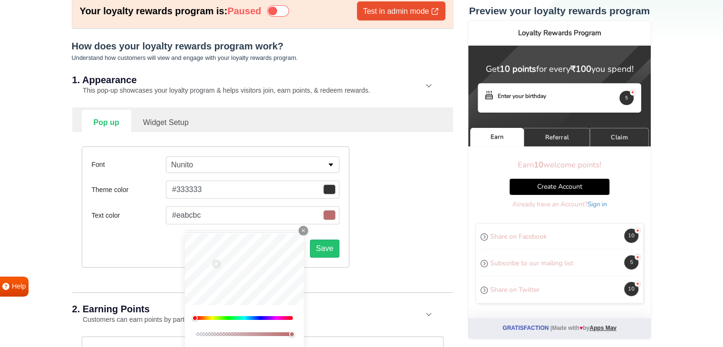
type input "#ebc0c0"
type input "#ecc5c5"
type input "#ecc9c9"
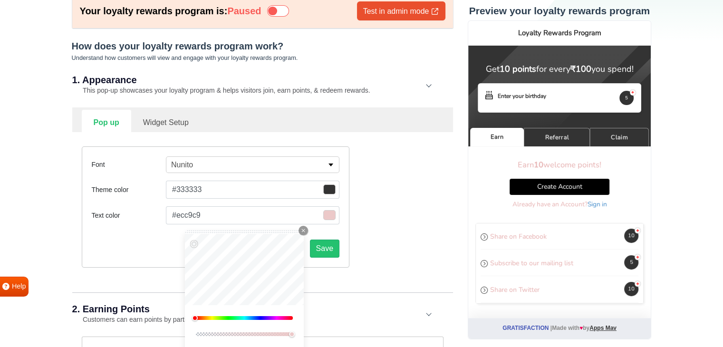
type input "#edcece"
type input "#f0d5d5"
type input "#f1dede"
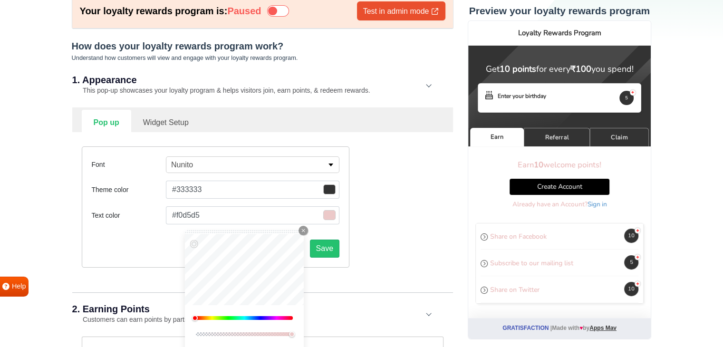
type input "#f1dede"
type input "#efe1e1"
type input "#f1e3e3"
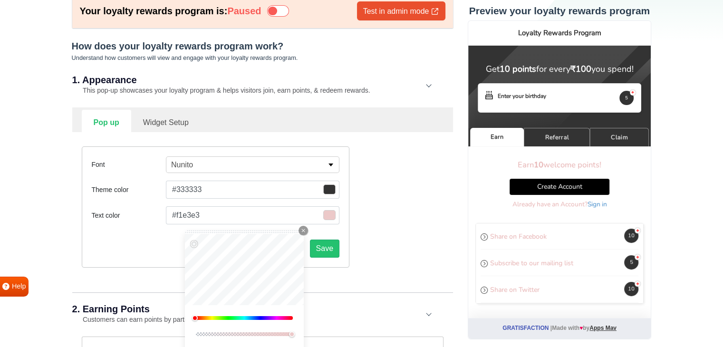
type input "#f1e8e8"
type input "#efeaea"
type input "#f2f2f2"
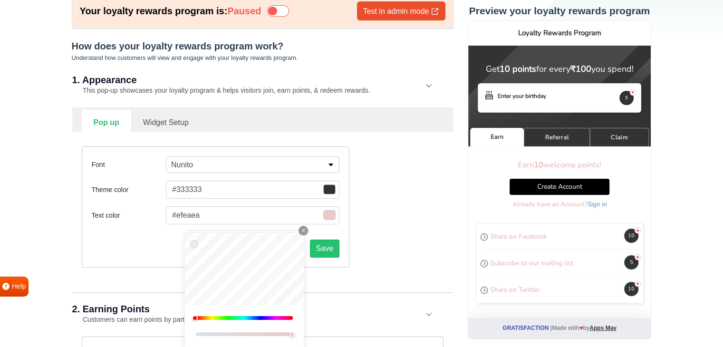
type input "#f2f2f2"
type input "#f4f4f4"
type input "#f7f7f7"
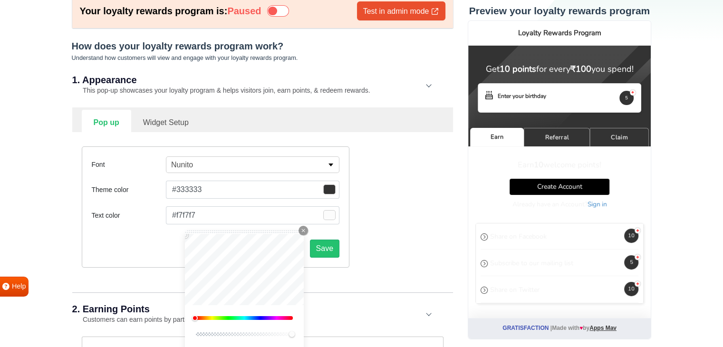
type input "#fcfcfc"
type input "#ffffff"
click at [174, 227] on div "Font Nunito [PERSON_NAME] Slab One Anton Archivo Archivo Black Arimo Arvo Assis…" at bounding box center [216, 206] width 268 height 121
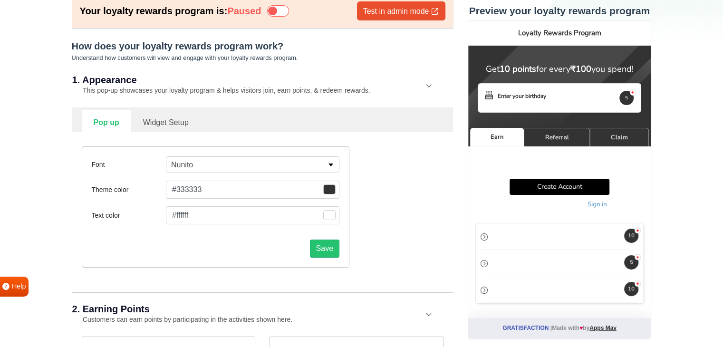
click at [330, 189] on span "button" at bounding box center [329, 189] width 12 height 10
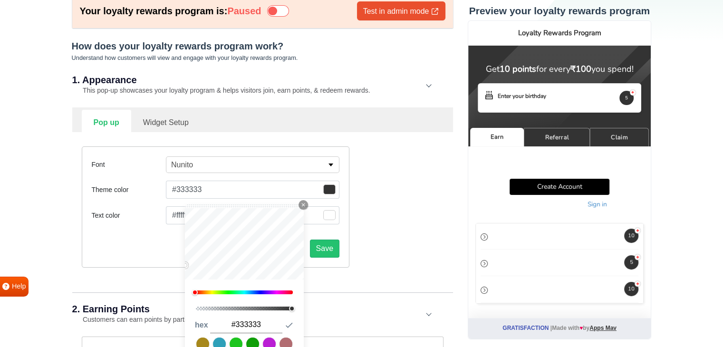
click at [185, 187] on button "#333333" at bounding box center [252, 190] width 173 height 18
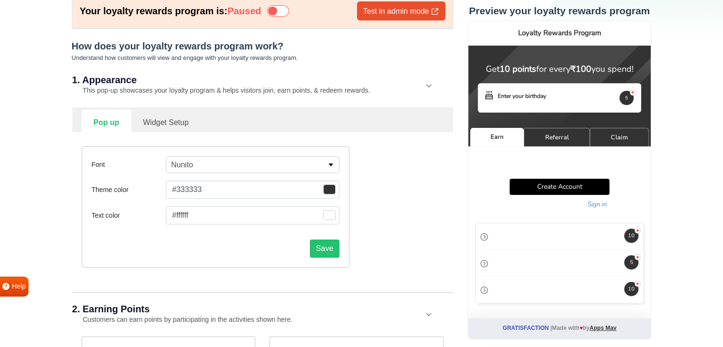
click at [185, 187] on button "#333333" at bounding box center [252, 190] width 173 height 18
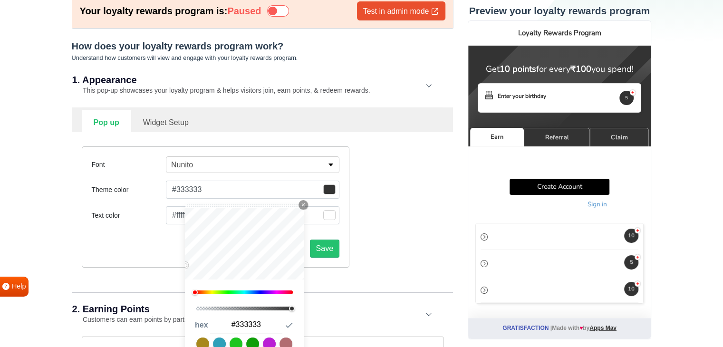
click at [185, 187] on button "#333333" at bounding box center [252, 190] width 173 height 18
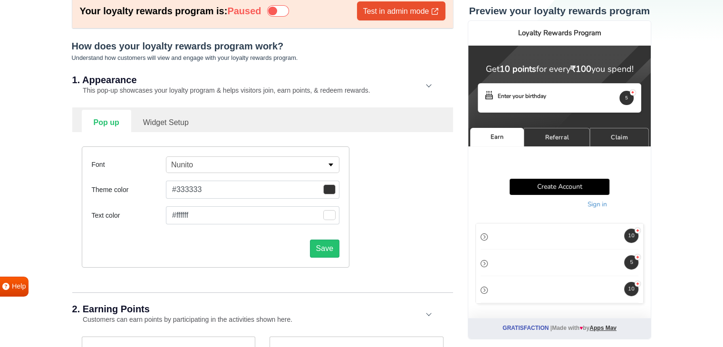
click at [187, 189] on button "#333333" at bounding box center [252, 190] width 173 height 18
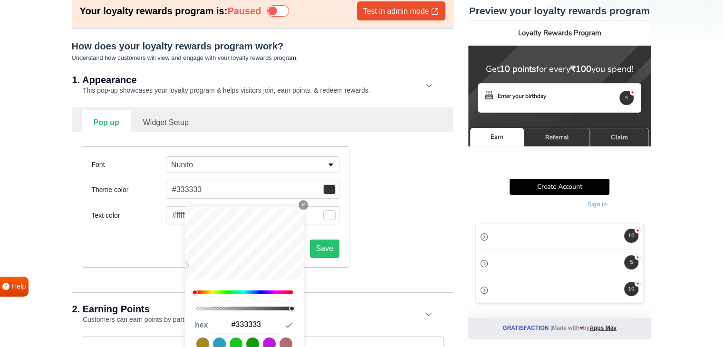
click at [187, 189] on button "#333333" at bounding box center [252, 190] width 173 height 18
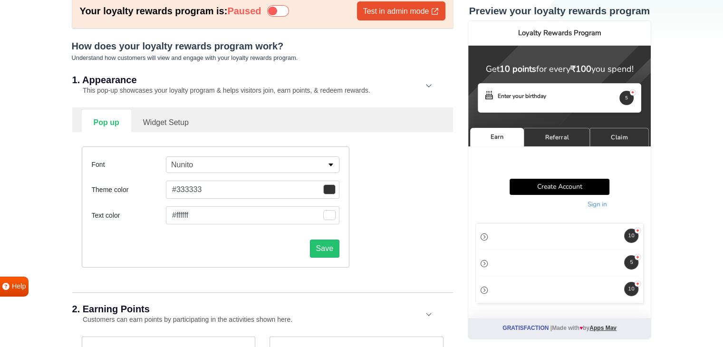
click at [331, 187] on span "button" at bounding box center [329, 189] width 12 height 10
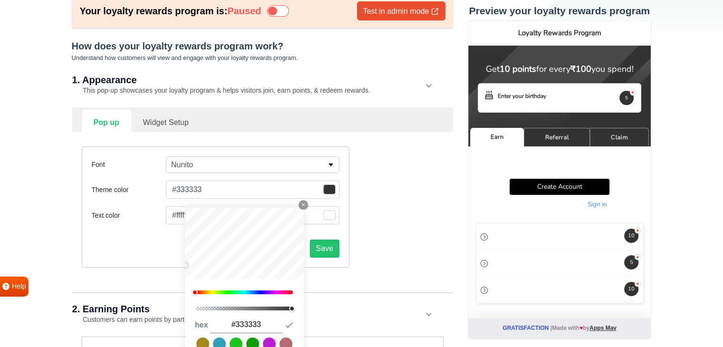
click at [242, 320] on input "#333333" at bounding box center [246, 325] width 72 height 17
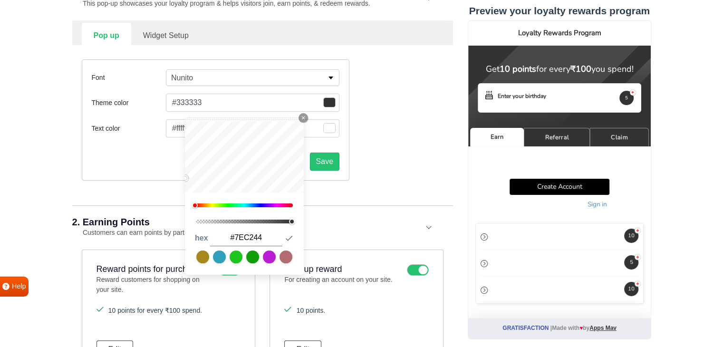
scroll to position [154, 0]
type input "#7EC244"
type input "#7ec244"
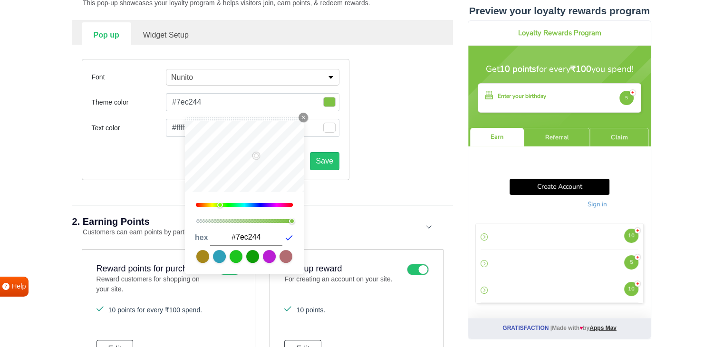
click at [289, 238] on icon "button" at bounding box center [289, 238] width 10 height 10
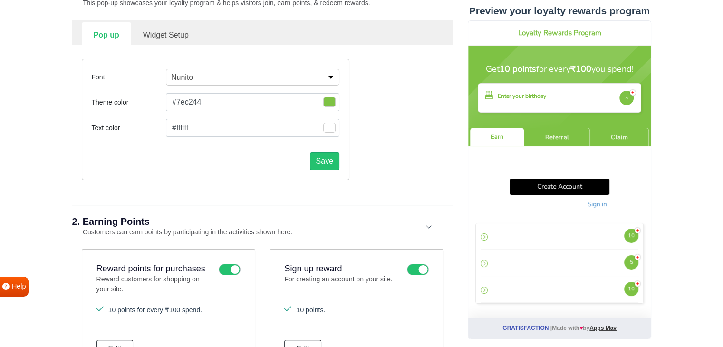
click at [394, 193] on div "Font Nunito [PERSON_NAME] Slab One Anton Archivo Archivo Black Arimo Arvo Assis…" at bounding box center [263, 120] width 376 height 150
click at [328, 164] on button "Save" at bounding box center [324, 161] width 29 height 18
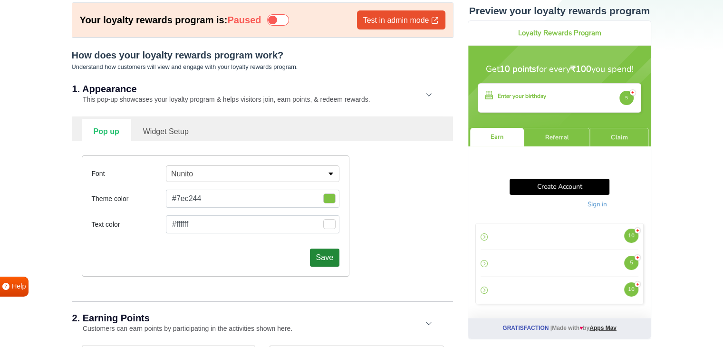
scroll to position [57, 0]
click at [323, 204] on span "button" at bounding box center [329, 199] width 12 height 10
type input "#948989"
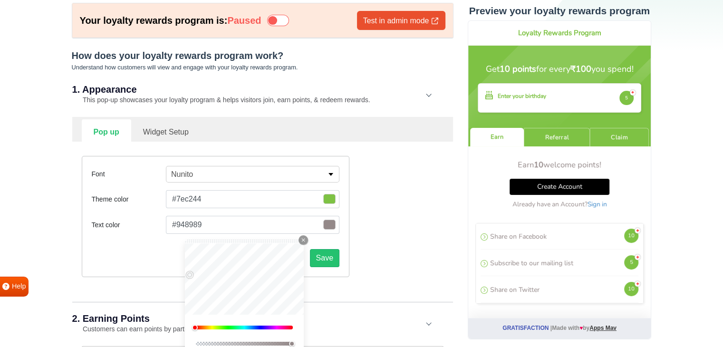
type input "#877c7c"
type input "#6b6565"
type input "#000000"
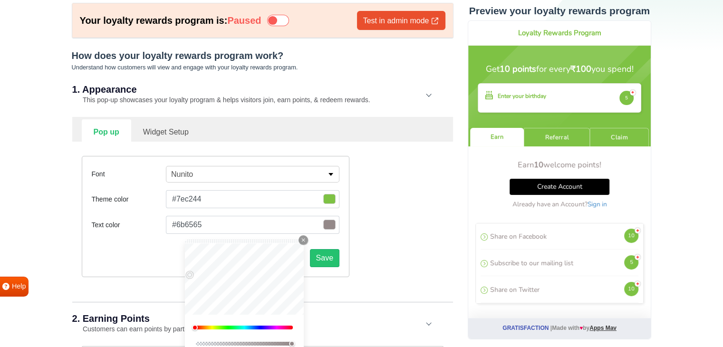
type input "#000000"
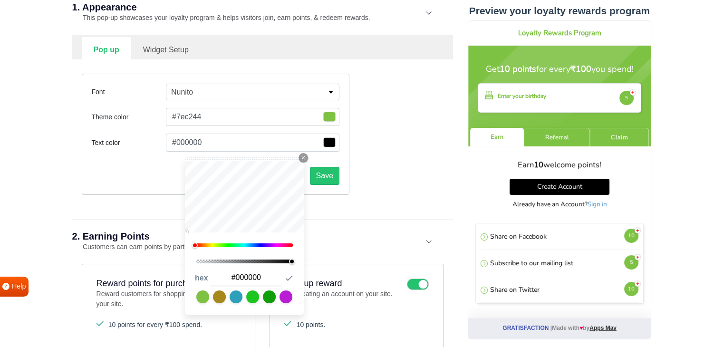
scroll to position [140, 0]
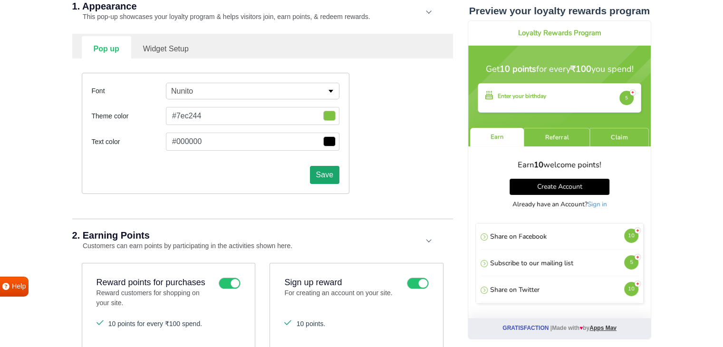
click at [331, 177] on button "Save" at bounding box center [324, 175] width 29 height 18
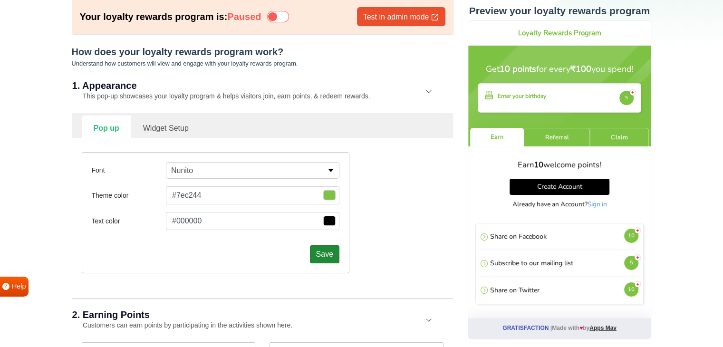
scroll to position [57, 0]
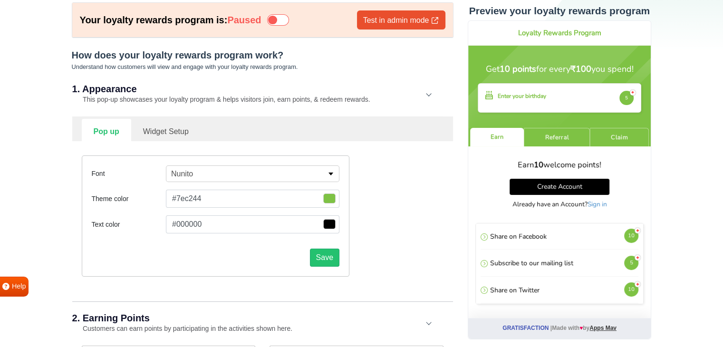
click at [163, 132] on link "Widget Setup" at bounding box center [165, 130] width 69 height 23
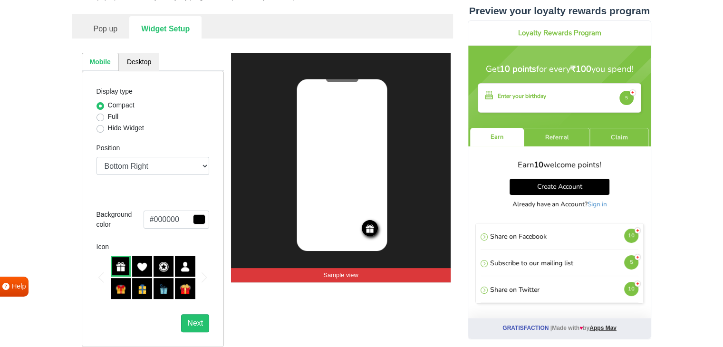
scroll to position [161, 0]
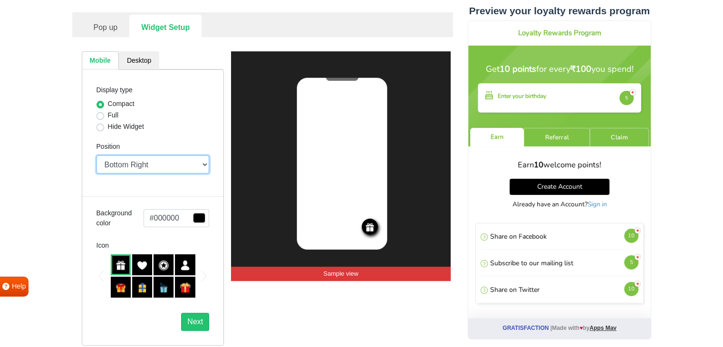
click at [118, 167] on select "Top Right Top Left Top Center Bottom Right Bottom Left Bottom Center" at bounding box center [152, 164] width 113 height 18
select select "mid"
click at [96, 155] on select "Top Right Top Left Top Center Bottom Right Bottom Left Bottom Center" at bounding box center [152, 164] width 113 height 18
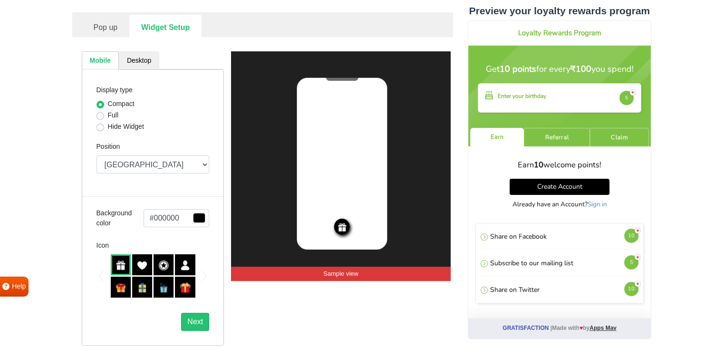
click at [133, 65] on link "Desktop" at bounding box center [139, 60] width 40 height 19
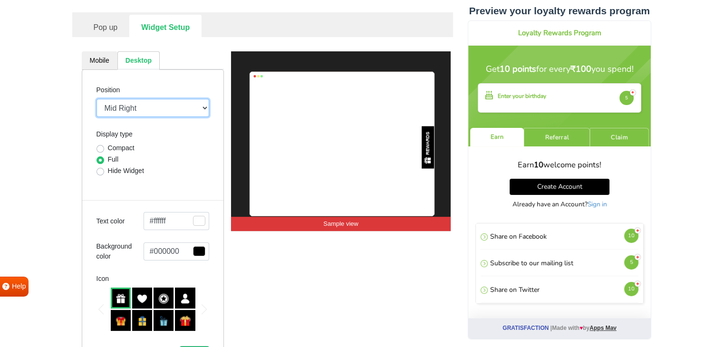
click at [138, 109] on select "Mid Right Mid Left Top Bar Top Left Top Right Top Center Bottom Bar Bottom Left…" at bounding box center [152, 108] width 113 height 18
click at [96, 99] on select "Mid Right Mid Left Top Bar Top Left Top Right Top Center Bottom Bar Bottom Left…" at bounding box center [152, 108] width 113 height 18
click at [135, 105] on select "Mid Right Mid Left Top Bar Top Left Top Right Top Center Bottom Bar Bottom Left…" at bounding box center [152, 108] width 113 height 18
click at [96, 99] on select "Mid Right Mid Left Top Bar Top Left Top Right Top Center Bottom Bar Bottom Left…" at bounding box center [152, 108] width 113 height 18
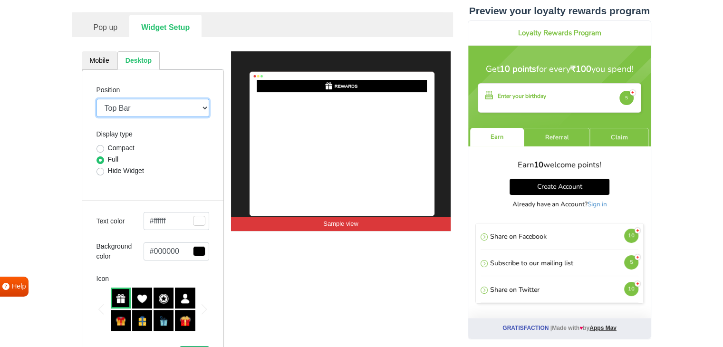
click at [135, 104] on select "Mid Right Mid Left Top Bar Top Left Top Right Top Center Bottom Bar Bottom Left…" at bounding box center [152, 108] width 113 height 18
click at [96, 99] on select "Mid Right Mid Left Top Bar Top Left Top Right Top Center Bottom Bar Bottom Left…" at bounding box center [152, 108] width 113 height 18
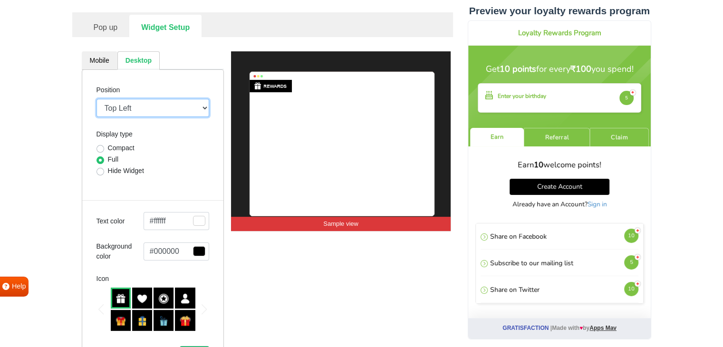
click at [135, 108] on select "Mid Right Mid Left Top Bar Top Left Top Right Top Center Bottom Bar Bottom Left…" at bounding box center [152, 108] width 113 height 18
select select "mid-top-bar"
click at [96, 99] on select "Mid Right Mid Left Top Bar Top Left Top Right Top Center Bottom Bar Bottom Left…" at bounding box center [152, 108] width 113 height 18
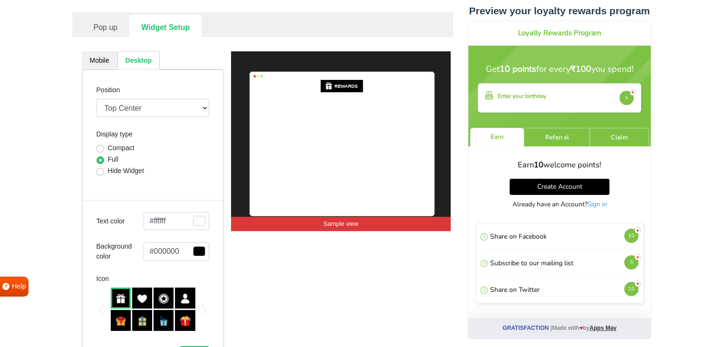
click at [121, 146] on label "Compact" at bounding box center [121, 148] width 27 height 10
click at [104, 146] on input "Compact" at bounding box center [100, 148] width 8 height 10
radio input "true"
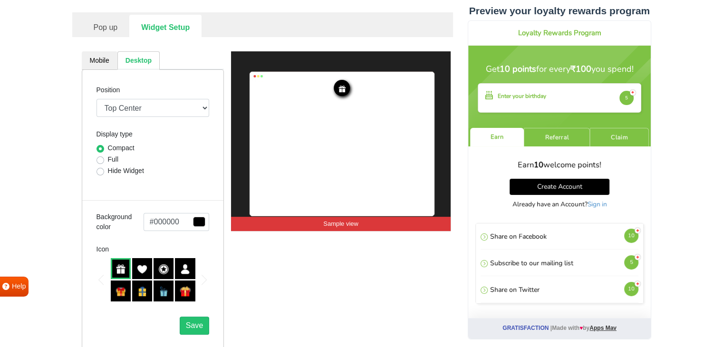
click at [116, 170] on label "Hide Widget" at bounding box center [126, 171] width 36 height 10
click at [104, 170] on input "Hide Widget" at bounding box center [100, 171] width 8 height 10
radio input "true"
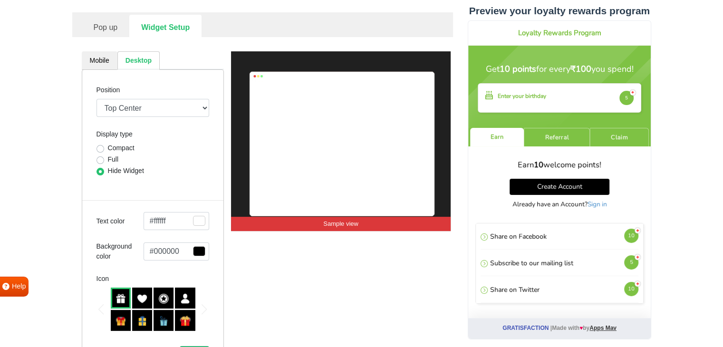
click at [113, 156] on label "Full" at bounding box center [113, 159] width 11 height 10
click at [104, 156] on input "Full" at bounding box center [100, 159] width 8 height 10
radio input "true"
click at [115, 145] on label "Compact" at bounding box center [121, 148] width 27 height 10
click at [104, 145] on input "Compact" at bounding box center [100, 148] width 8 height 10
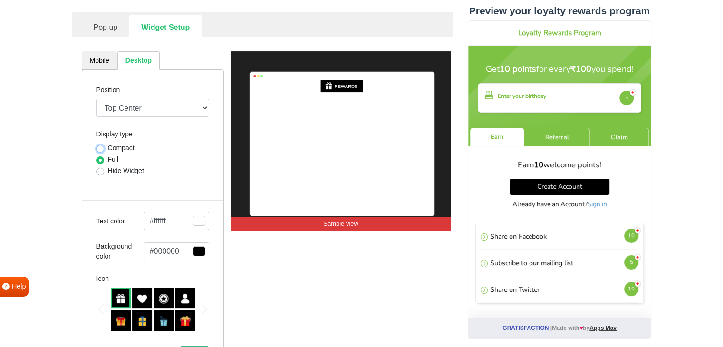
radio input "true"
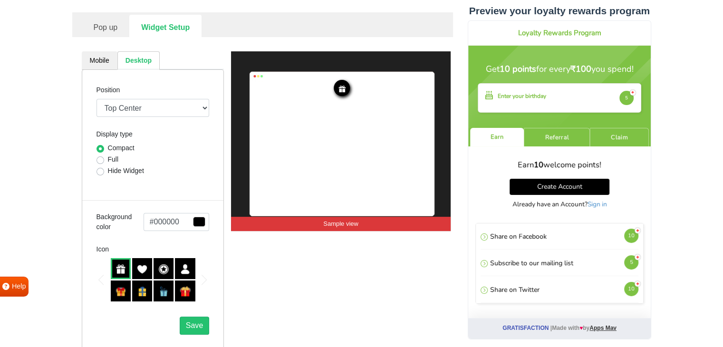
click at [113, 159] on label "Full" at bounding box center [113, 159] width 11 height 10
click at [104, 159] on input "Full" at bounding box center [100, 159] width 8 height 10
radio input "true"
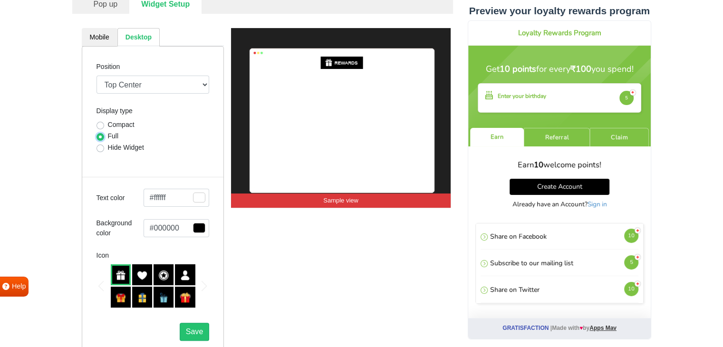
scroll to position [184, 0]
click at [189, 297] on img at bounding box center [185, 297] width 10 height 10
click at [154, 297] on div at bounding box center [164, 297] width 20 height 21
click at [138, 295] on img at bounding box center [142, 297] width 10 height 10
click at [116, 295] on img at bounding box center [121, 297] width 10 height 10
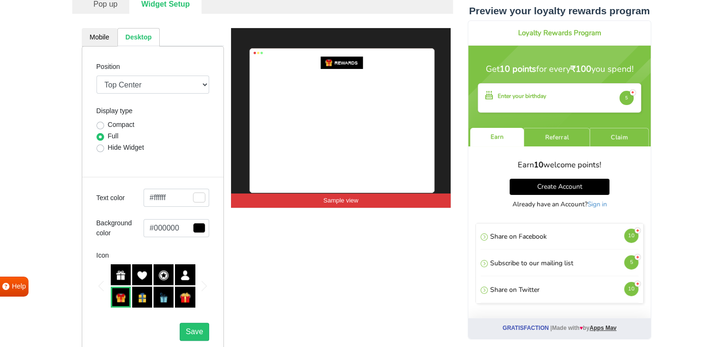
click at [140, 273] on img at bounding box center [142, 275] width 10 height 10
click at [158, 298] on img at bounding box center [163, 297] width 10 height 10
click at [160, 273] on img at bounding box center [163, 275] width 10 height 10
click at [163, 292] on img at bounding box center [163, 297] width 10 height 10
click at [142, 293] on img at bounding box center [142, 297] width 10 height 10
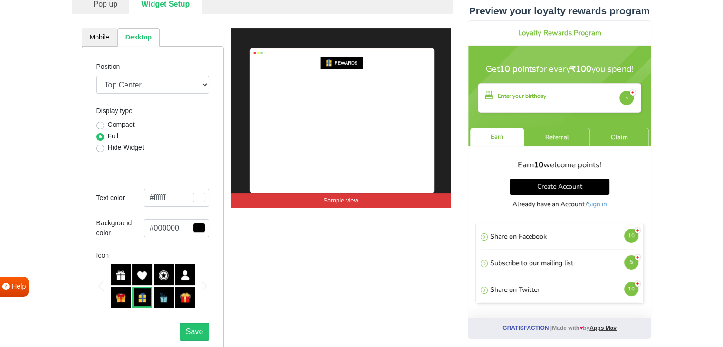
click at [183, 298] on img at bounding box center [185, 297] width 10 height 10
click at [121, 277] on img at bounding box center [121, 275] width 10 height 10
click at [120, 293] on img at bounding box center [121, 297] width 10 height 10
click at [114, 87] on select "Mid Right Mid Left Top Bar Top Left Top Right Top Center Bottom Bar Bottom Left…" at bounding box center [152, 85] width 113 height 18
click at [96, 76] on select "Mid Right Mid Left Top Bar Top Left Top Right Top Center Bottom Bar Bottom Left…" at bounding box center [152, 85] width 113 height 18
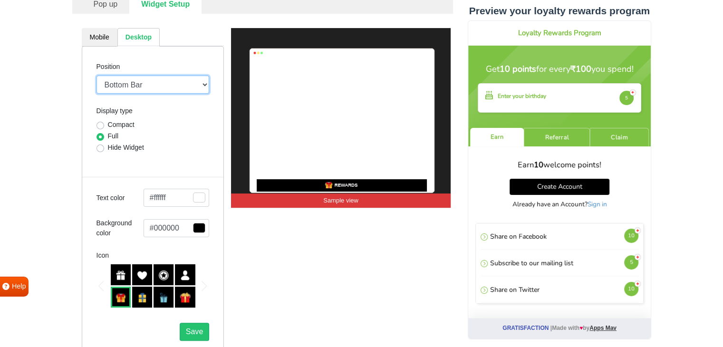
click at [128, 85] on select "Mid Right Mid Left Top Bar Top Left Top Right Top Center Bottom Bar Bottom Left…" at bounding box center [152, 85] width 113 height 18
select select "top-bar"
click at [96, 76] on select "Mid Right Mid Left Top Bar Top Left Top Right Top Center Bottom Bar Bottom Left…" at bounding box center [152, 85] width 113 height 18
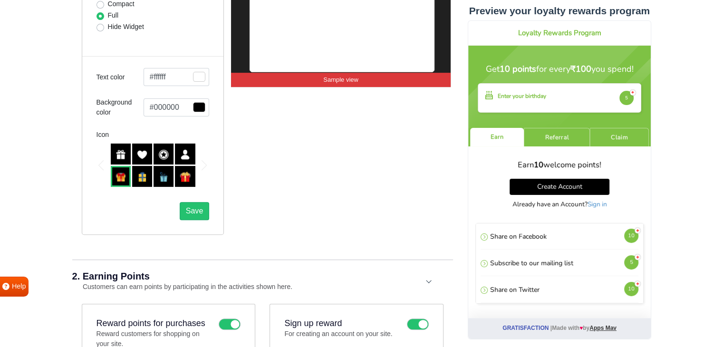
scroll to position [308, 0]
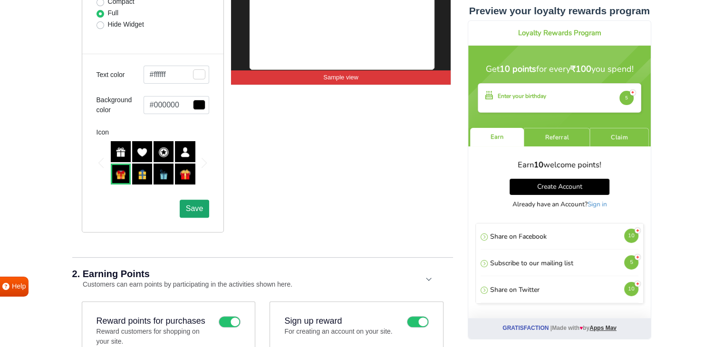
click at [203, 210] on button "Save" at bounding box center [194, 209] width 29 height 18
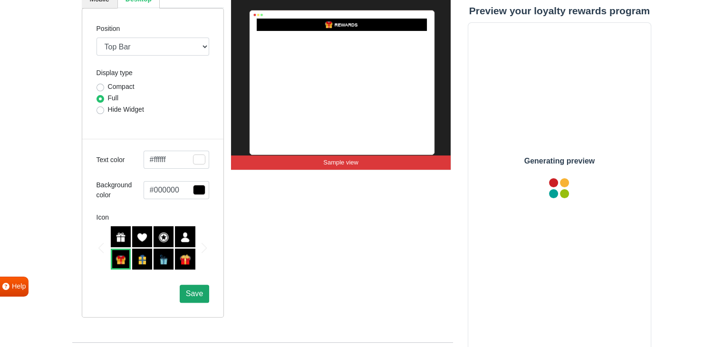
scroll to position [0, 0]
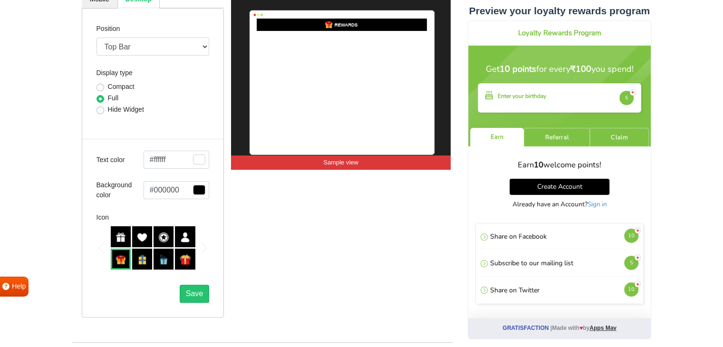
click at [196, 164] on span "button" at bounding box center [199, 159] width 12 height 10
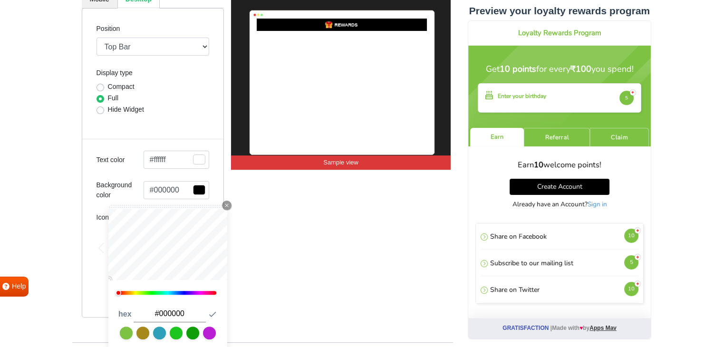
click at [171, 313] on input "#000000" at bounding box center [170, 314] width 72 height 17
type input "#7EC244"
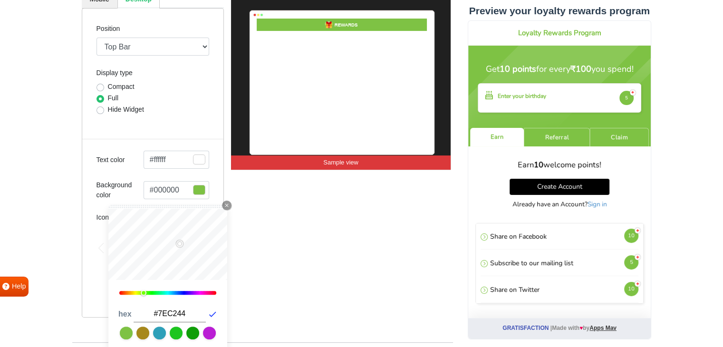
type input "#7ec244"
click at [213, 313] on icon "button" at bounding box center [212, 313] width 7 height 5
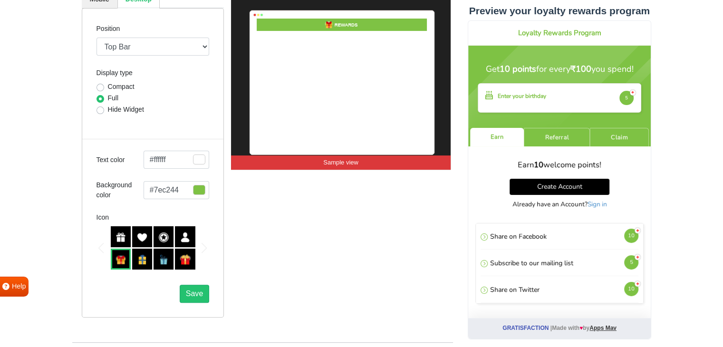
click at [285, 219] on div "REWARDS Sample view" at bounding box center [341, 153] width 220 height 327
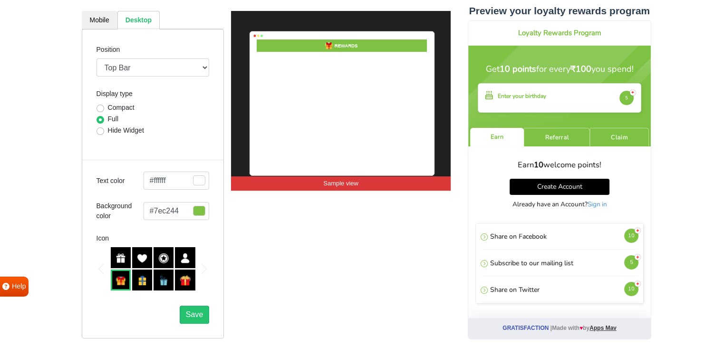
scroll to position [188, 0]
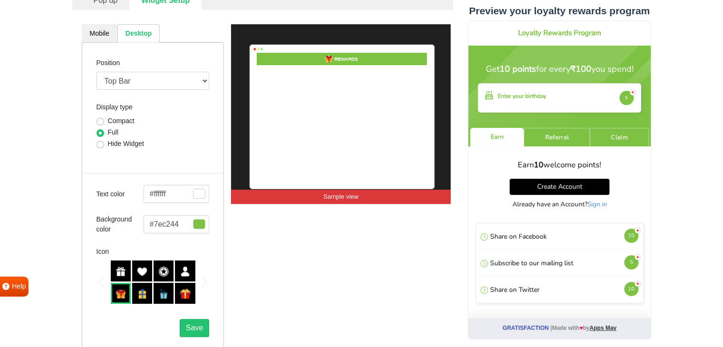
click at [103, 36] on link "Mobile" at bounding box center [100, 33] width 36 height 19
select select "mid"
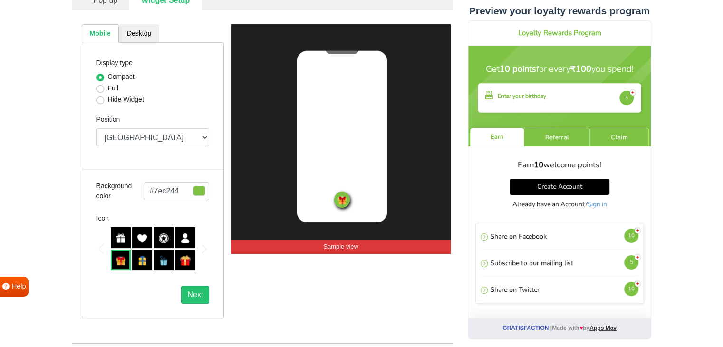
click at [119, 241] on img at bounding box center [121, 238] width 10 height 10
click at [196, 297] on button "Next" at bounding box center [195, 295] width 28 height 18
select select "top-bar"
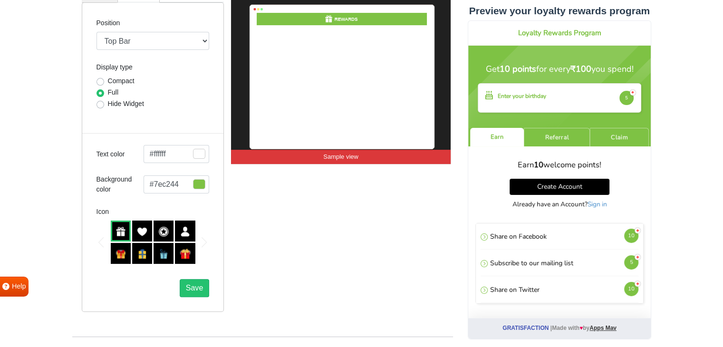
scroll to position [231, 0]
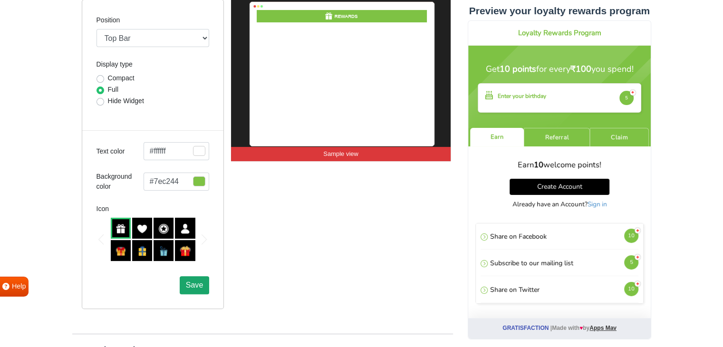
click at [194, 276] on button "Save" at bounding box center [194, 285] width 29 height 18
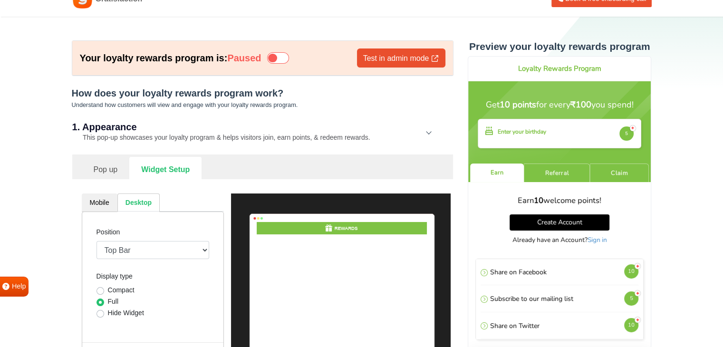
scroll to position [0, 0]
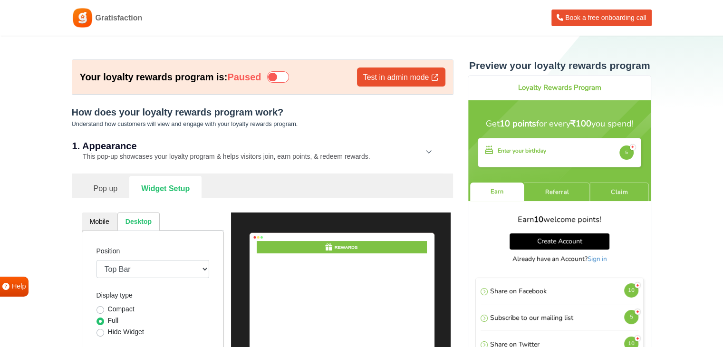
click at [99, 180] on link "Pop up" at bounding box center [106, 187] width 48 height 23
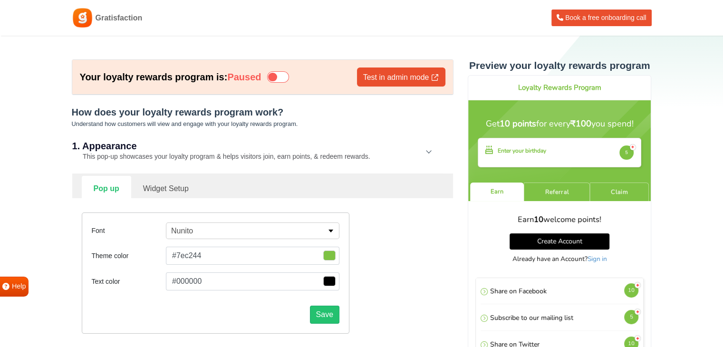
click at [285, 75] on icon at bounding box center [278, 76] width 22 height 11
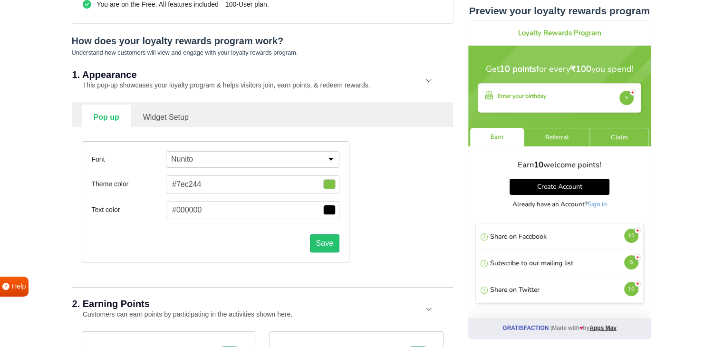
scroll to position [211, 0]
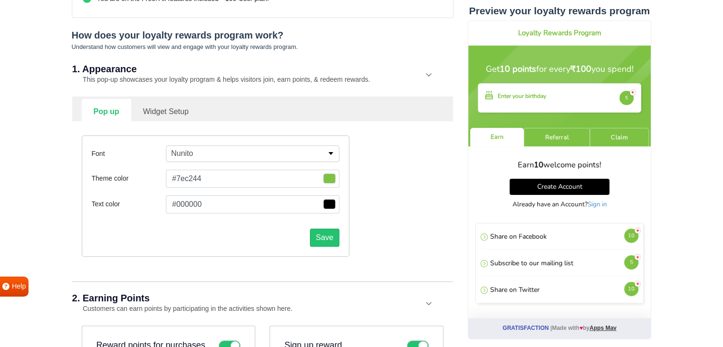
click at [154, 107] on link "Widget Setup" at bounding box center [165, 110] width 69 height 23
select select "mid"
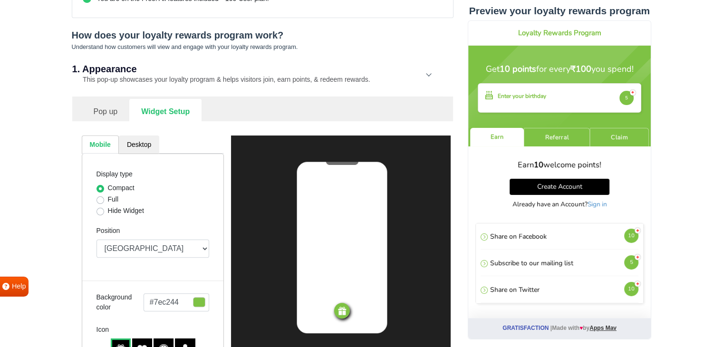
click at [106, 197] on div "Full" at bounding box center [152, 199] width 113 height 11
click at [108, 199] on label "Full" at bounding box center [113, 199] width 11 height 10
click at [98, 199] on input "Full" at bounding box center [100, 199] width 8 height 10
radio input "true"
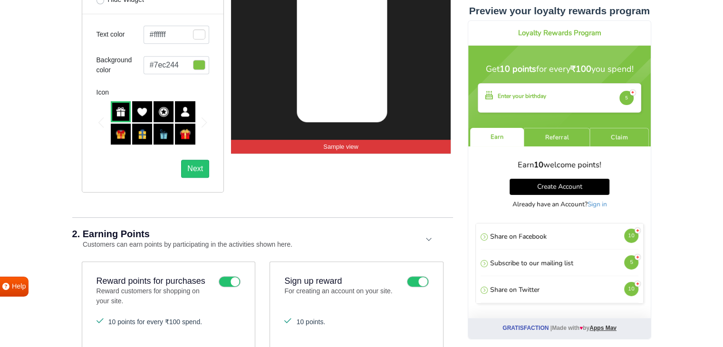
scroll to position [431, 0]
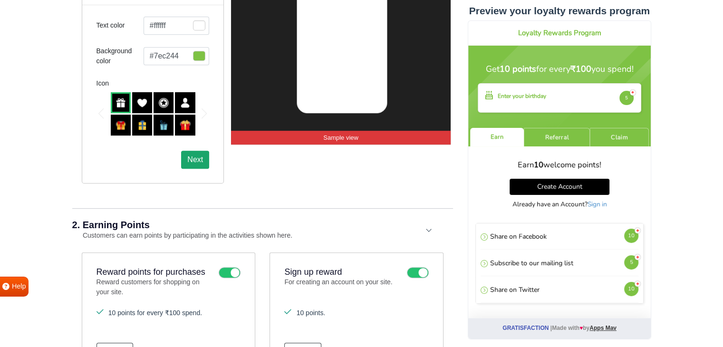
click at [193, 164] on button "Next" at bounding box center [195, 160] width 28 height 18
select select "top-bar"
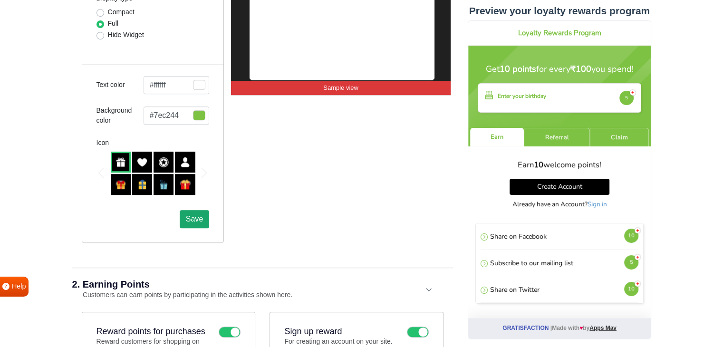
click at [196, 220] on span "Save" at bounding box center [194, 219] width 17 height 8
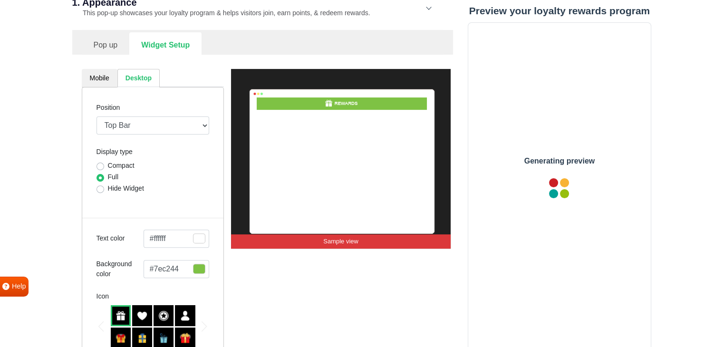
scroll to position [0, 0]
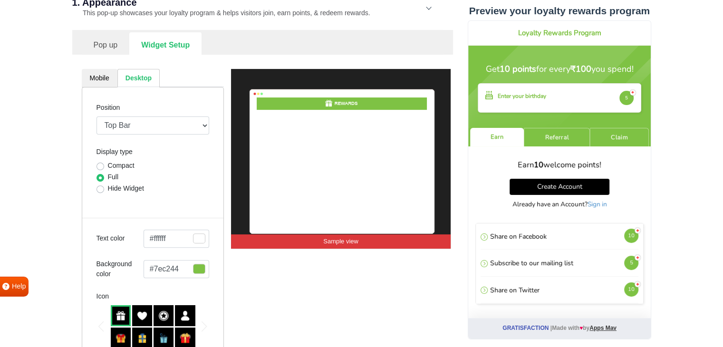
click at [103, 49] on link "Pop up" at bounding box center [106, 43] width 48 height 23
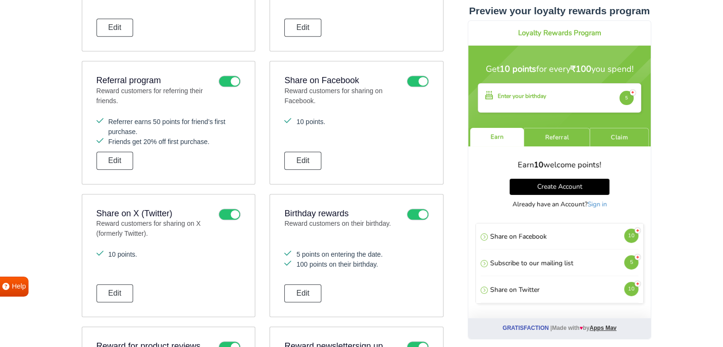
scroll to position [608, 0]
click at [551, 67] on h4 "Get 10 points for every ₹100 you spend!" at bounding box center [559, 70] width 164 height 10
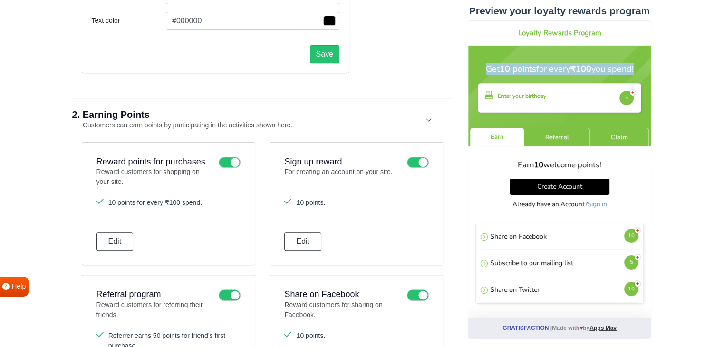
scroll to position [395, 0]
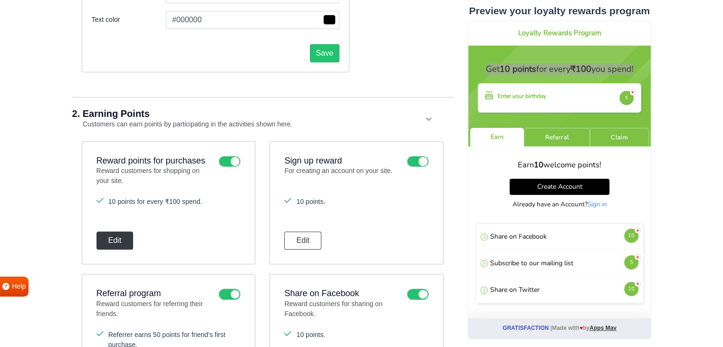
click at [124, 238] on button "Edit" at bounding box center [114, 240] width 37 height 18
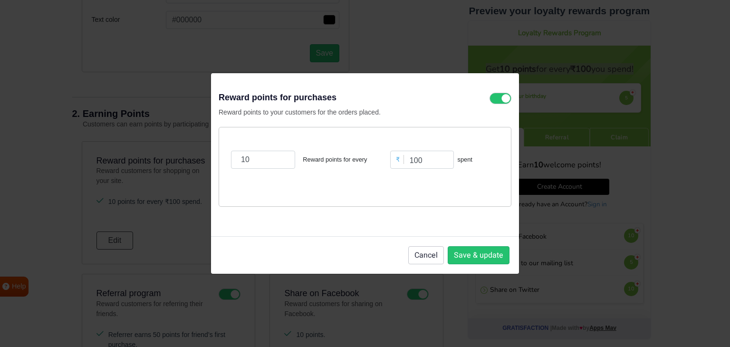
click at [307, 189] on div "10 Reward points for every ₹ 100 spent" at bounding box center [365, 167] width 293 height 80
click at [425, 250] on button "Cancel" at bounding box center [426, 255] width 36 height 18
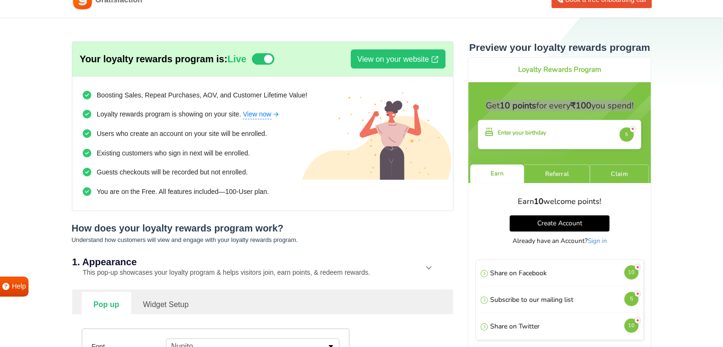
scroll to position [0, 0]
